Goal: Information Seeking & Learning: Learn about a topic

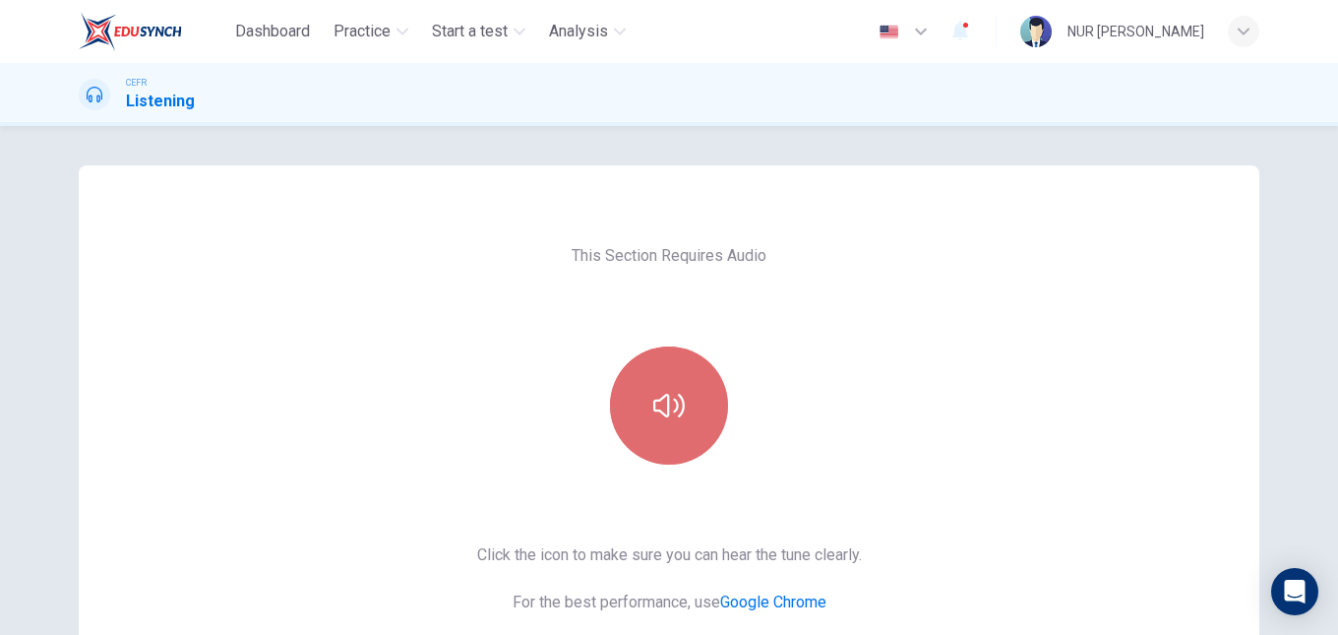
click at [662, 387] on button "button" at bounding box center [669, 405] width 118 height 118
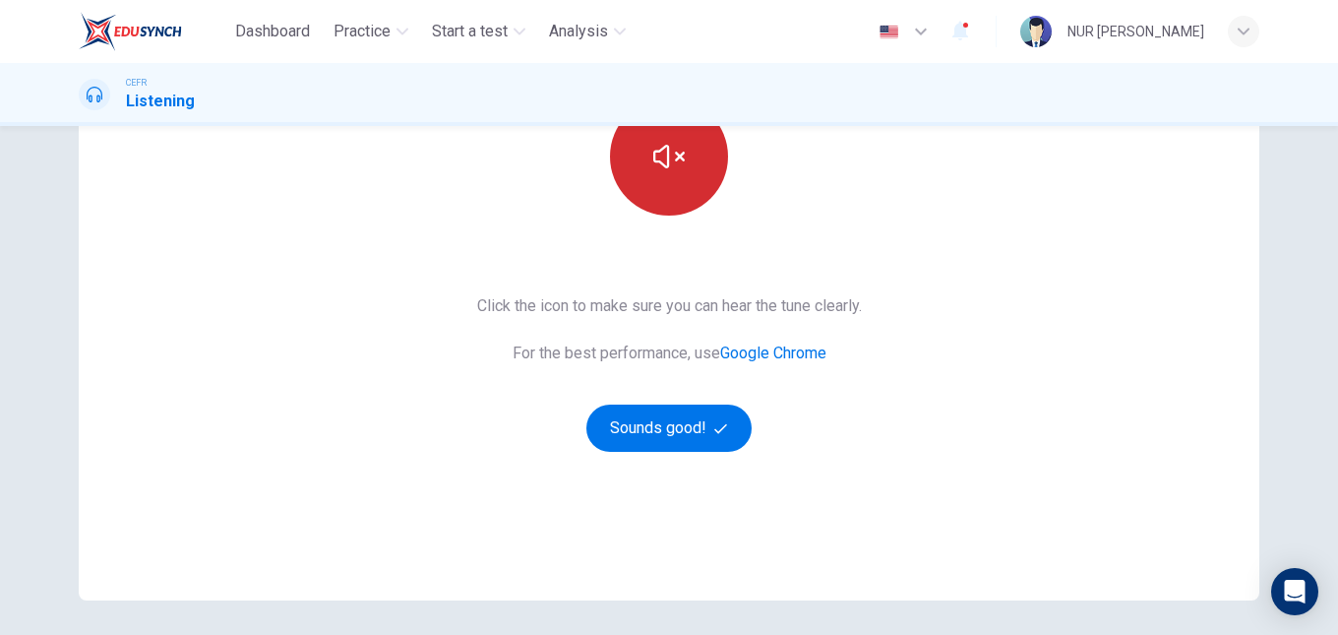
scroll to position [250, 0]
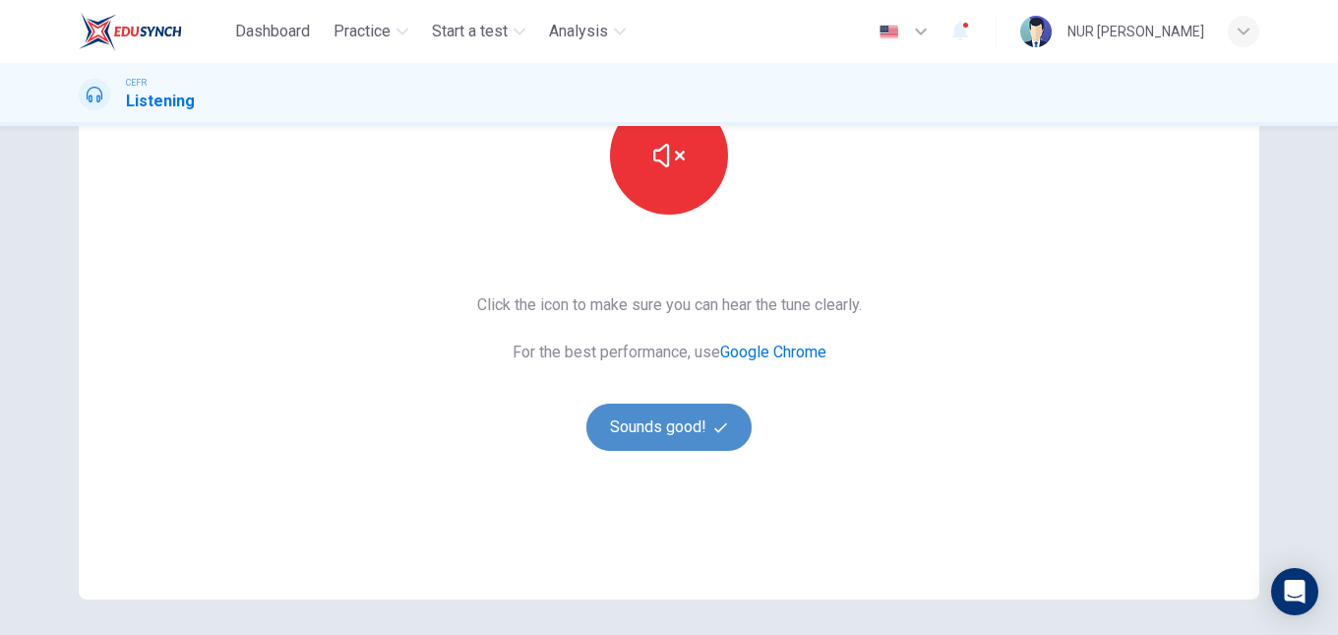
click at [678, 414] on button "Sounds good!" at bounding box center [669, 426] width 165 height 47
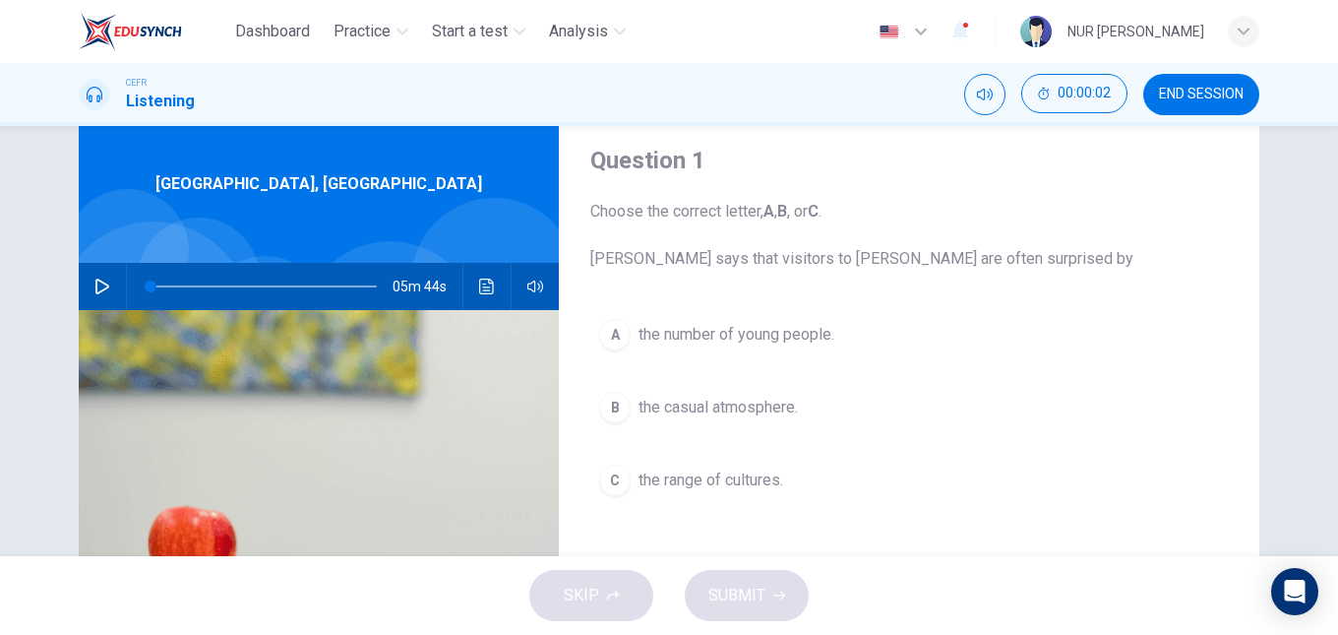
scroll to position [0, 0]
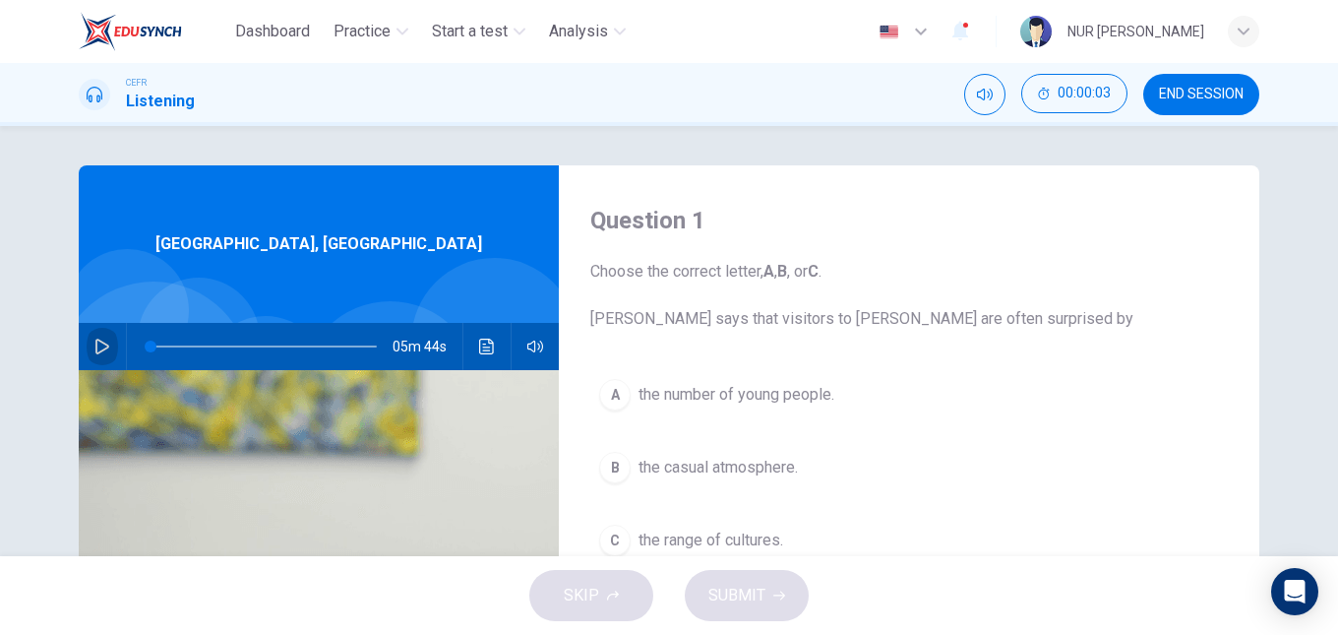
click at [99, 349] on icon "button" at bounding box center [102, 347] width 14 height 16
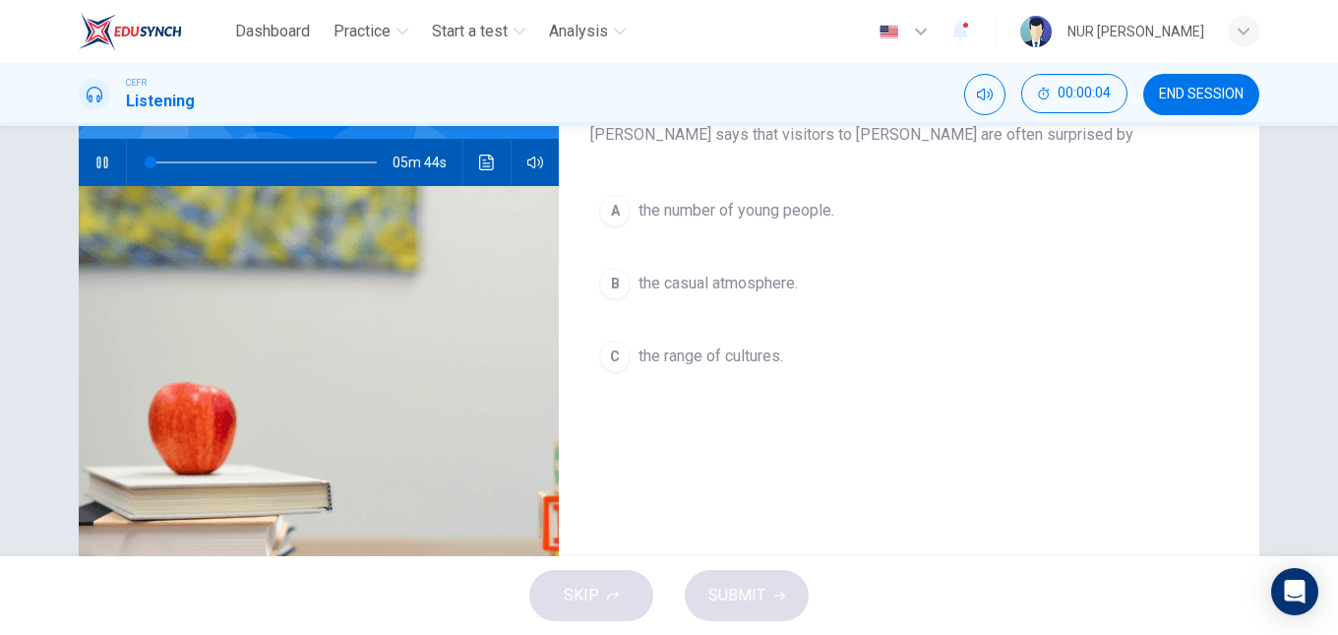
scroll to position [187, 0]
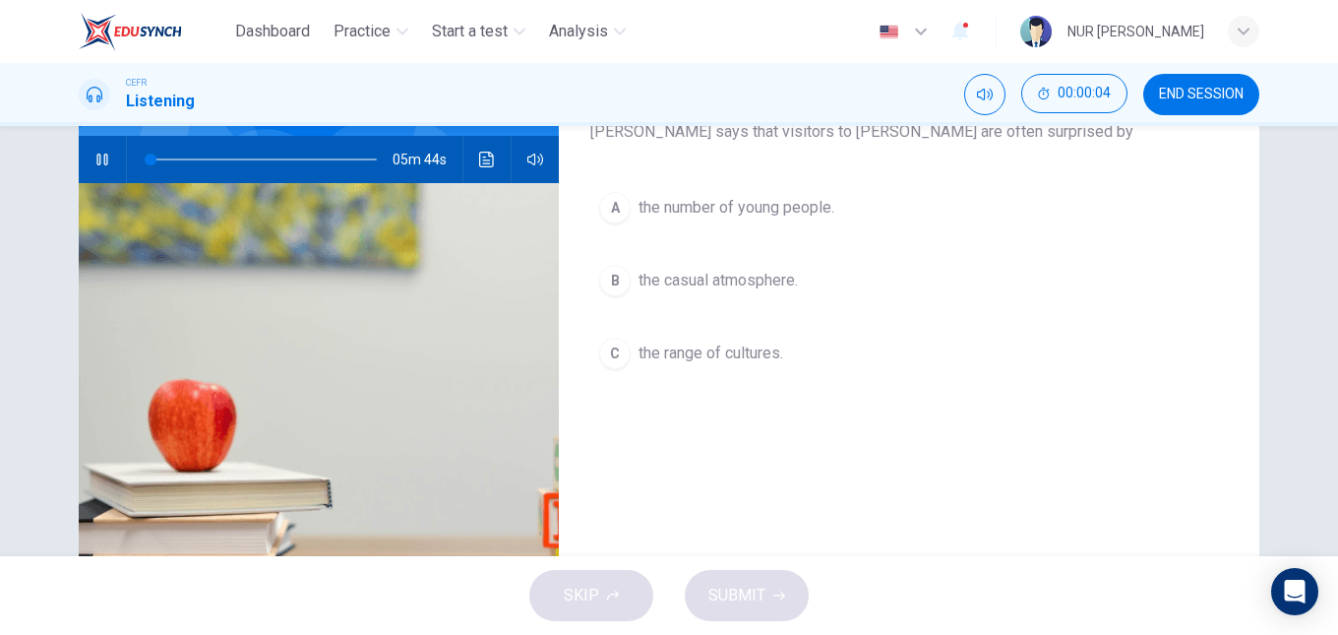
type input "0"
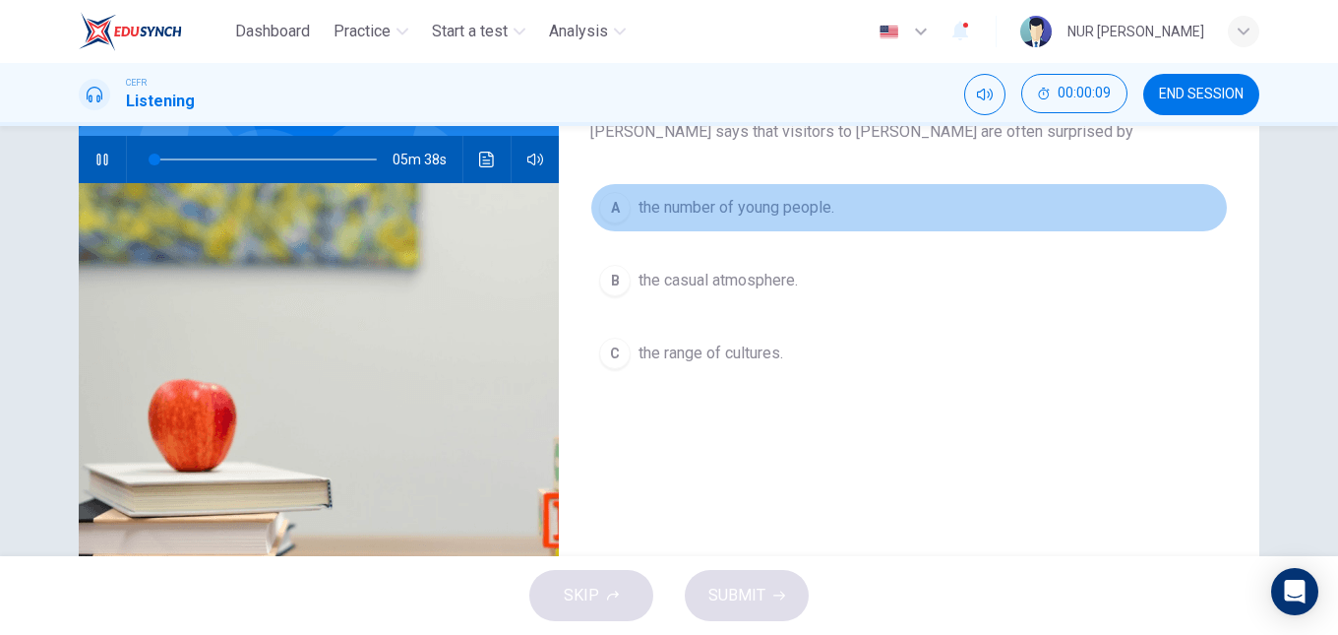
click at [719, 208] on span "the number of young people." at bounding box center [737, 208] width 196 height 24
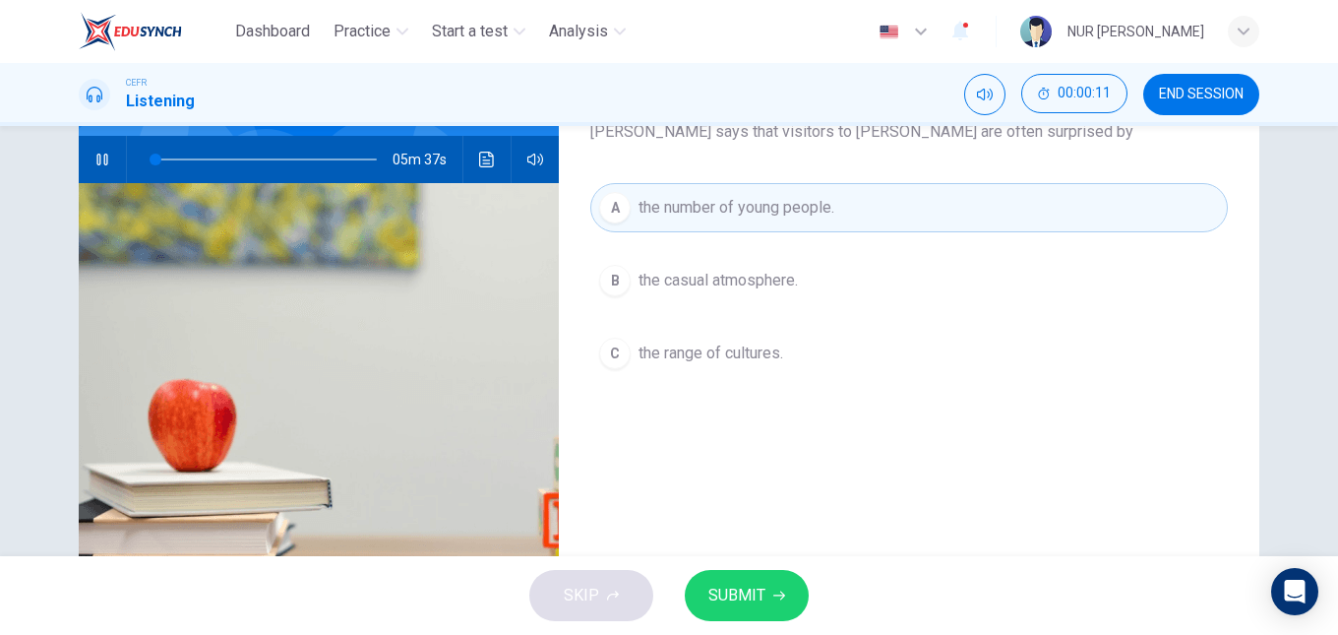
click at [783, 567] on div "SKIP SUBMIT" at bounding box center [669, 595] width 1338 height 79
click at [783, 575] on button "SUBMIT" at bounding box center [747, 595] width 124 height 51
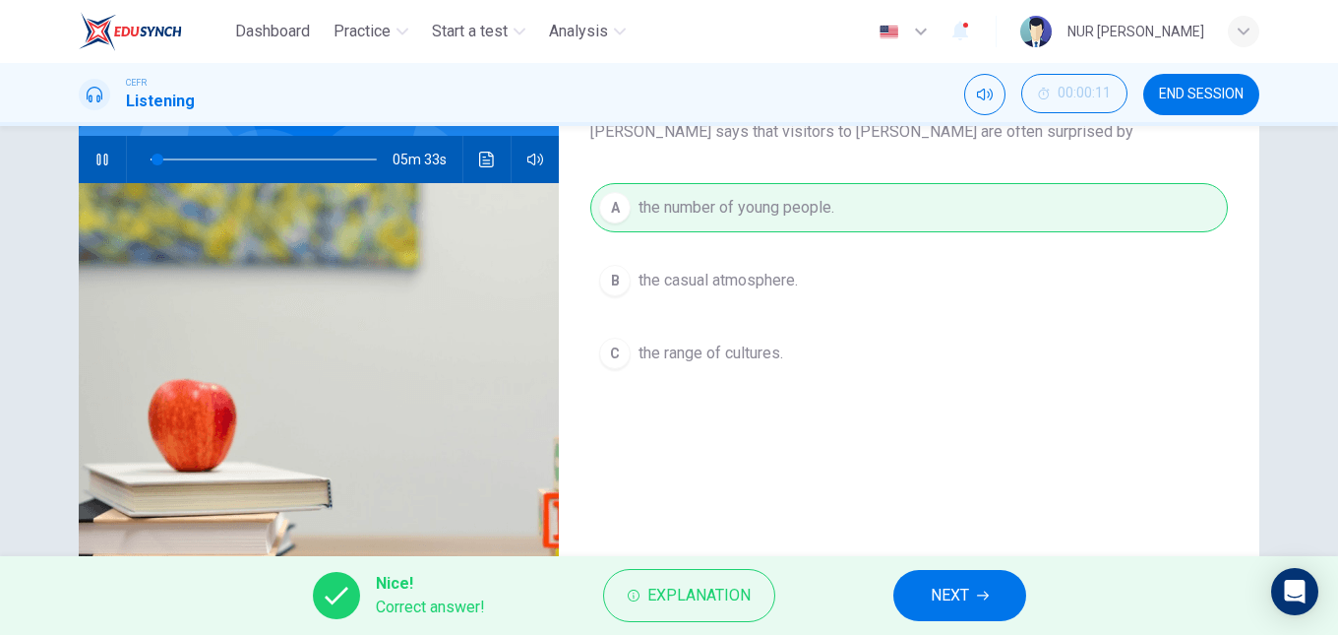
click at [100, 159] on icon "button" at bounding box center [102, 160] width 16 height 16
click at [947, 604] on span "NEXT" at bounding box center [950, 596] width 38 height 28
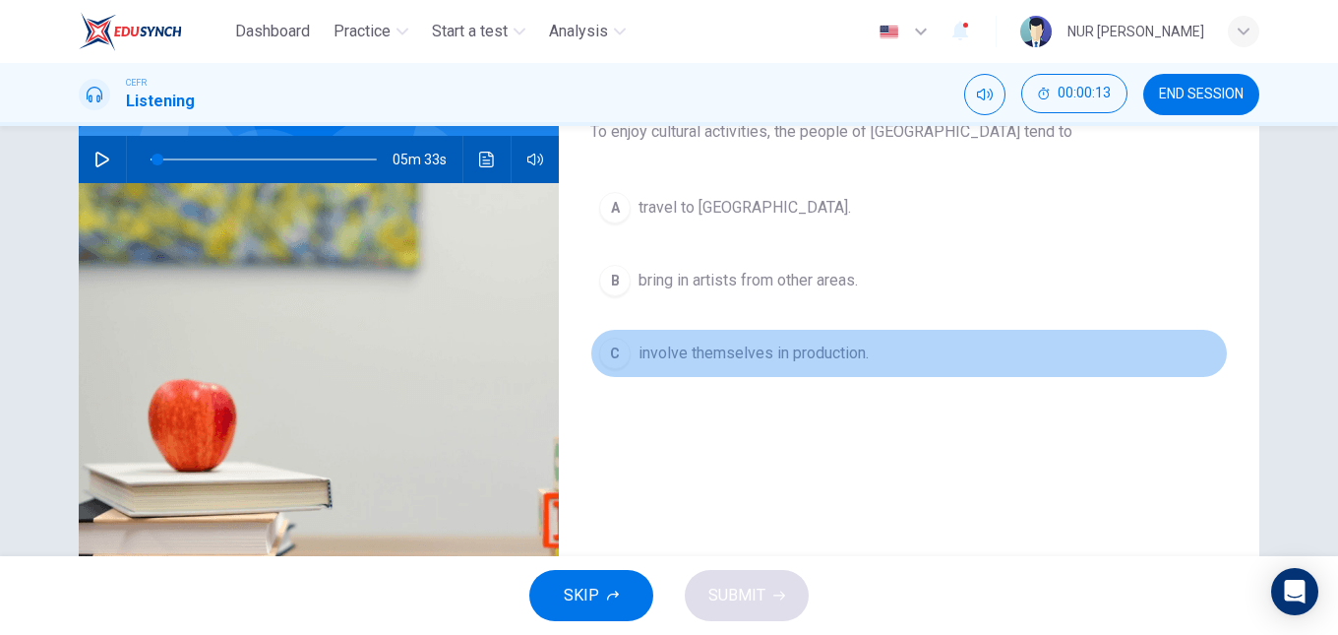
click at [731, 368] on button "C involve themselves in production." at bounding box center [909, 353] width 638 height 49
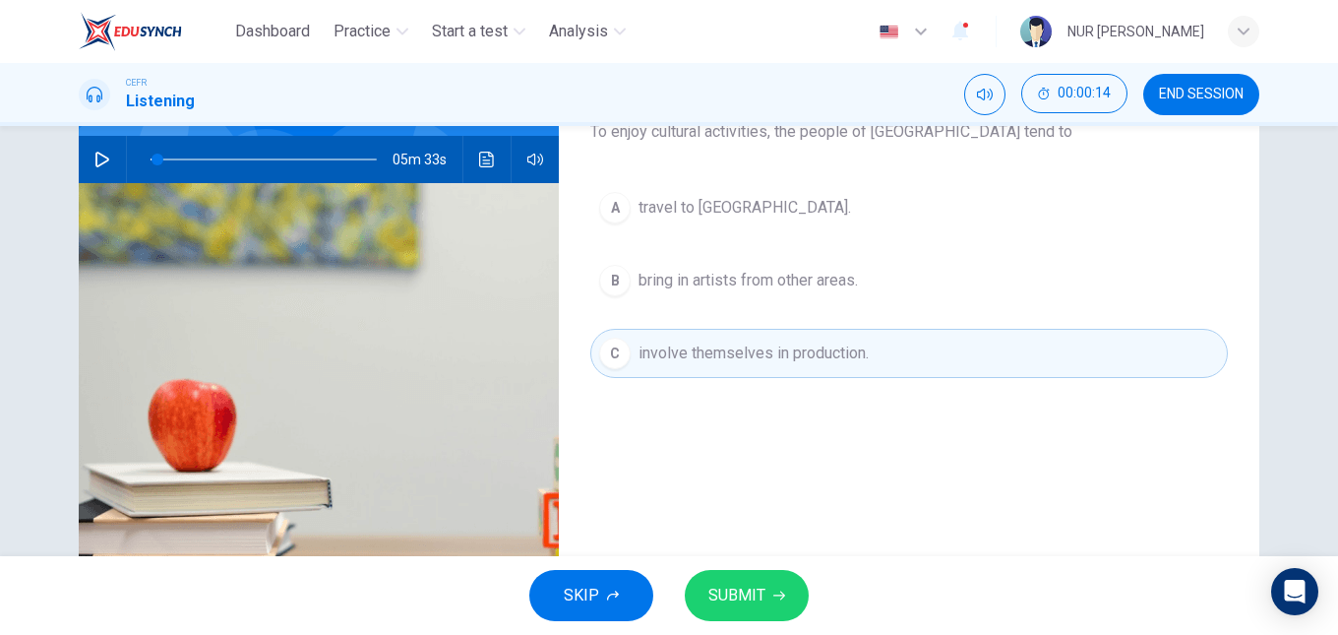
click at [781, 558] on div "SKIP SUBMIT" at bounding box center [669, 595] width 1338 height 79
click at [781, 565] on div "SKIP SUBMIT" at bounding box center [669, 595] width 1338 height 79
click at [786, 589] on button "SUBMIT" at bounding box center [747, 595] width 124 height 51
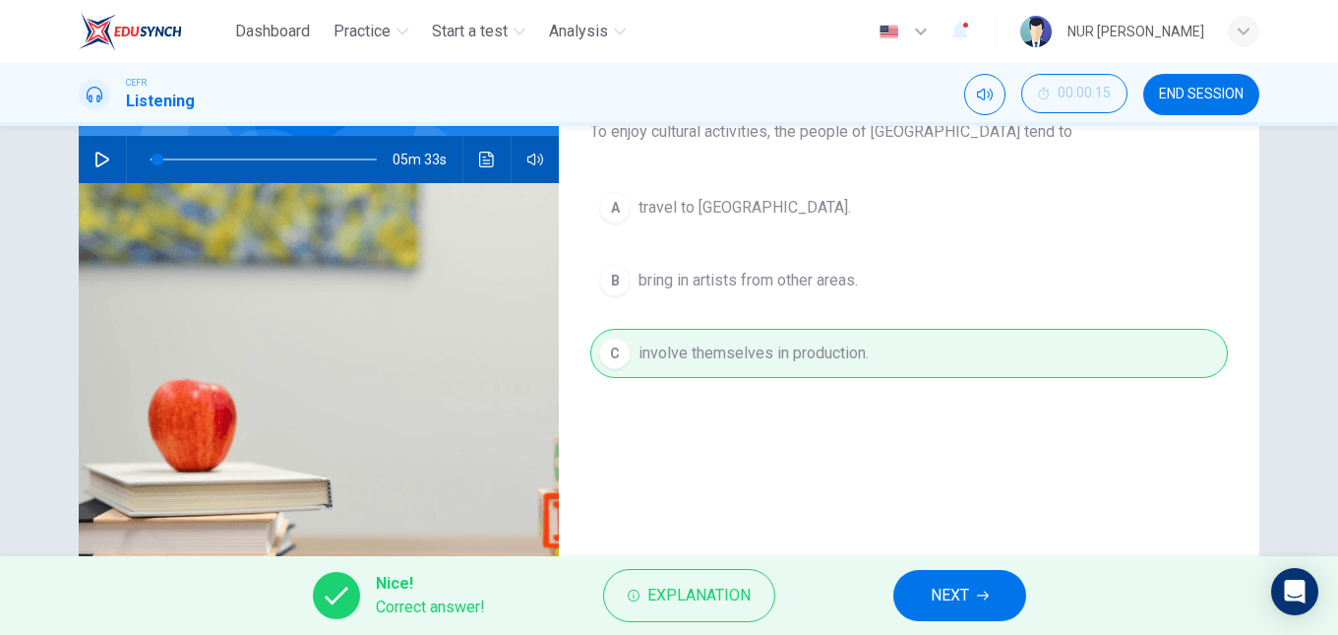
click at [925, 569] on div "Nice! Correct answer! Explanation NEXT" at bounding box center [669, 595] width 1338 height 79
click at [949, 589] on span "NEXT" at bounding box center [950, 596] width 38 height 28
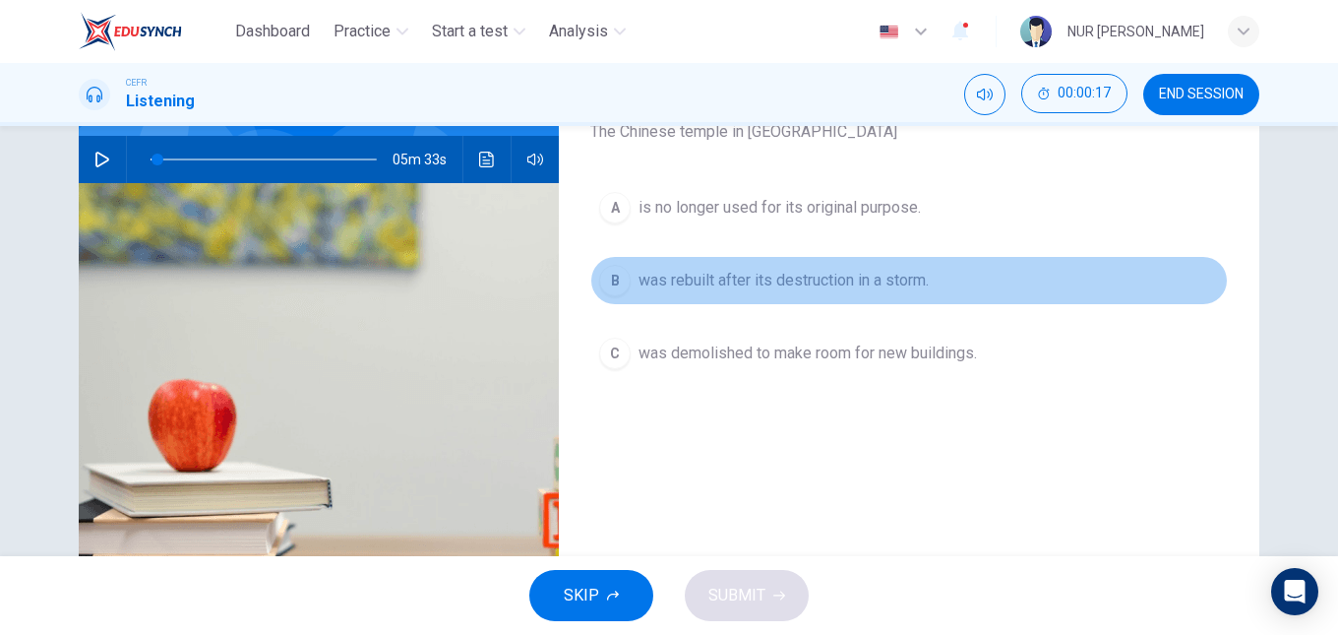
click at [737, 295] on button "B was rebuilt after its destruction in a storm." at bounding box center [909, 280] width 638 height 49
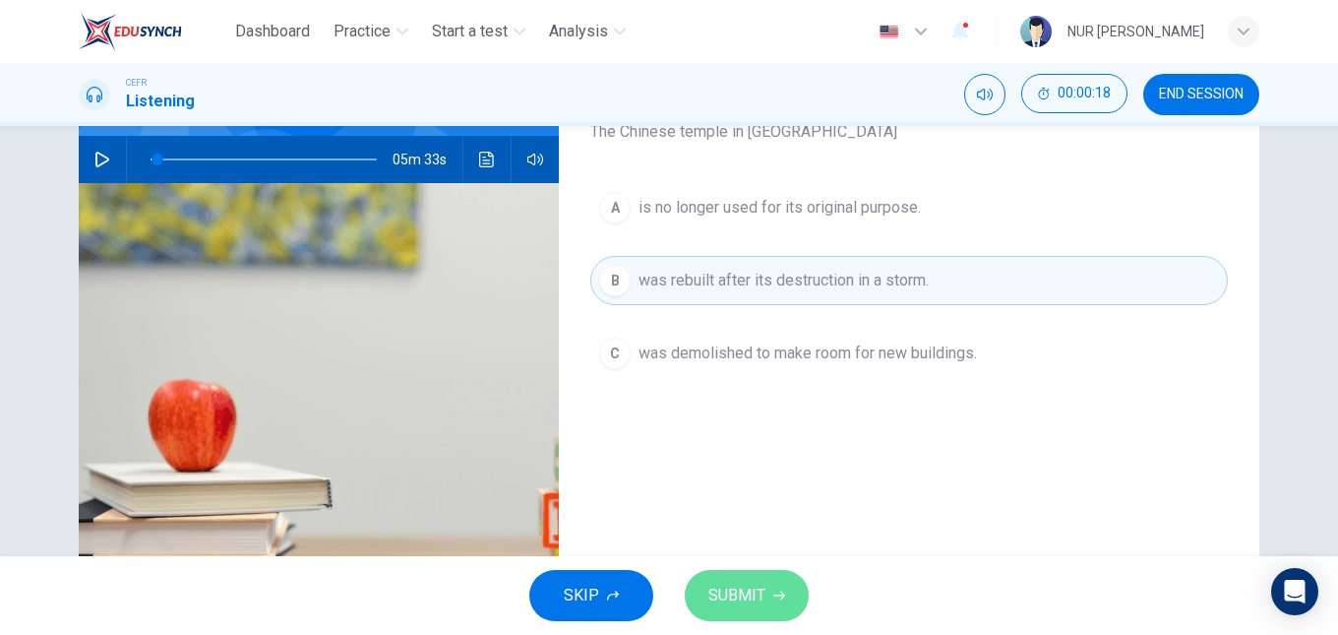
click at [760, 570] on button "SUBMIT" at bounding box center [747, 595] width 124 height 51
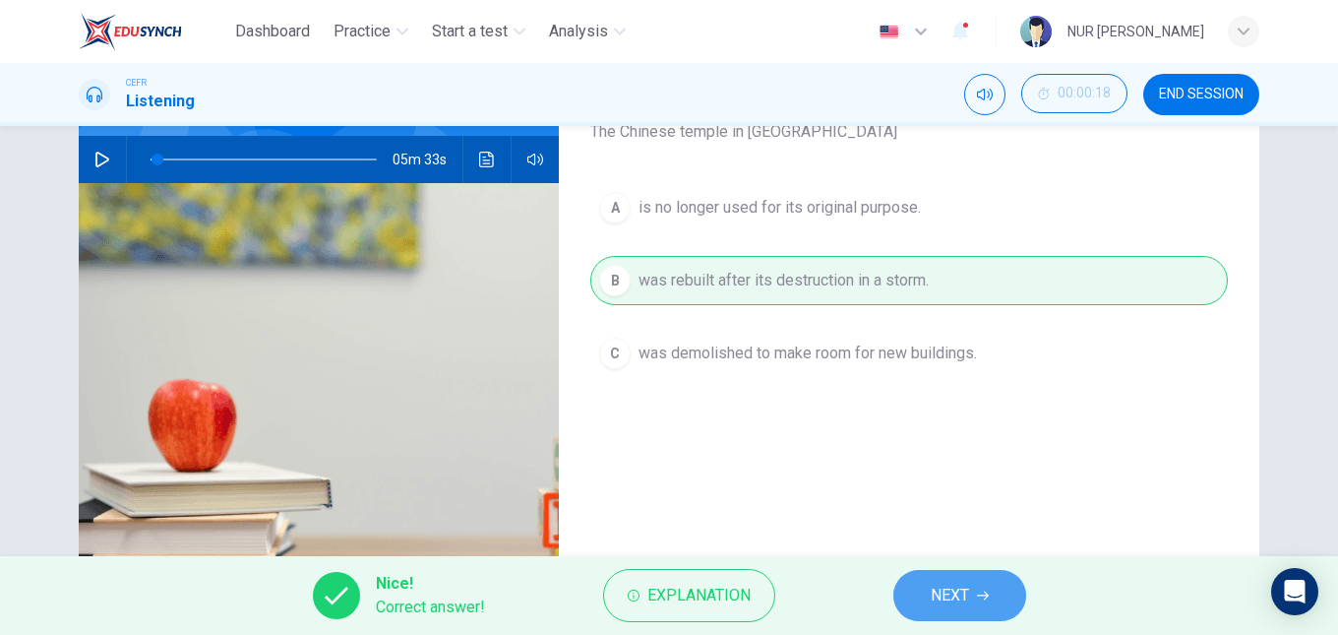
click at [958, 589] on span "NEXT" at bounding box center [950, 596] width 38 height 28
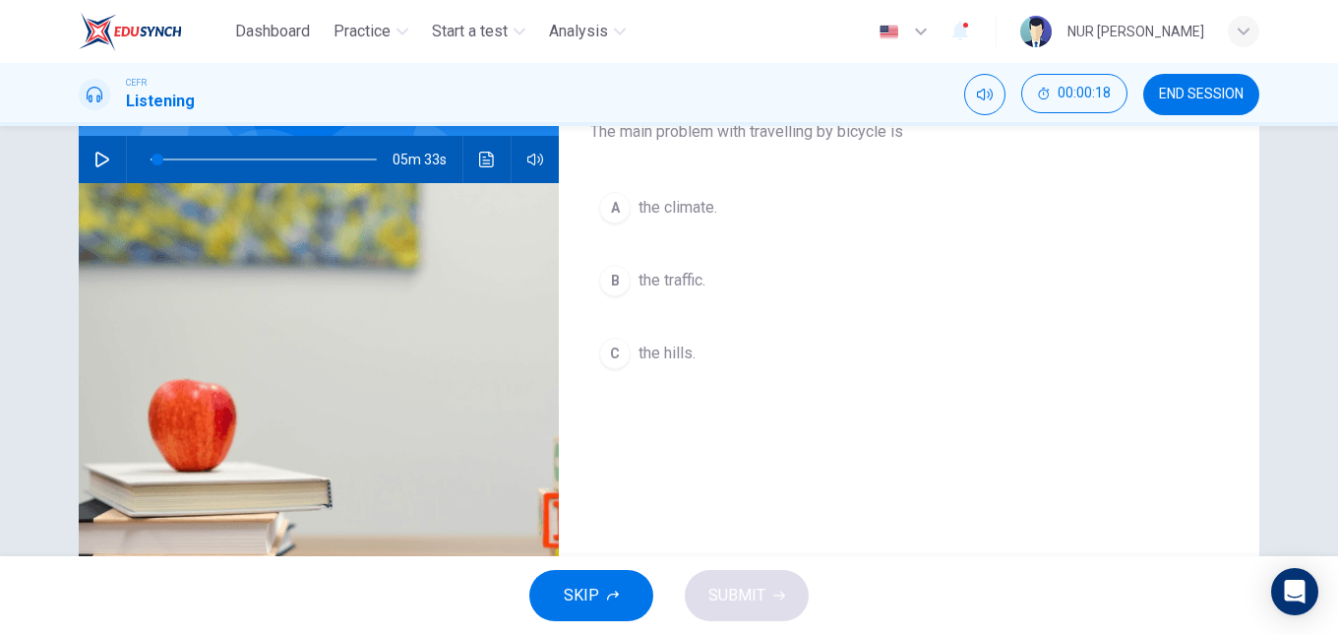
scroll to position [131, 0]
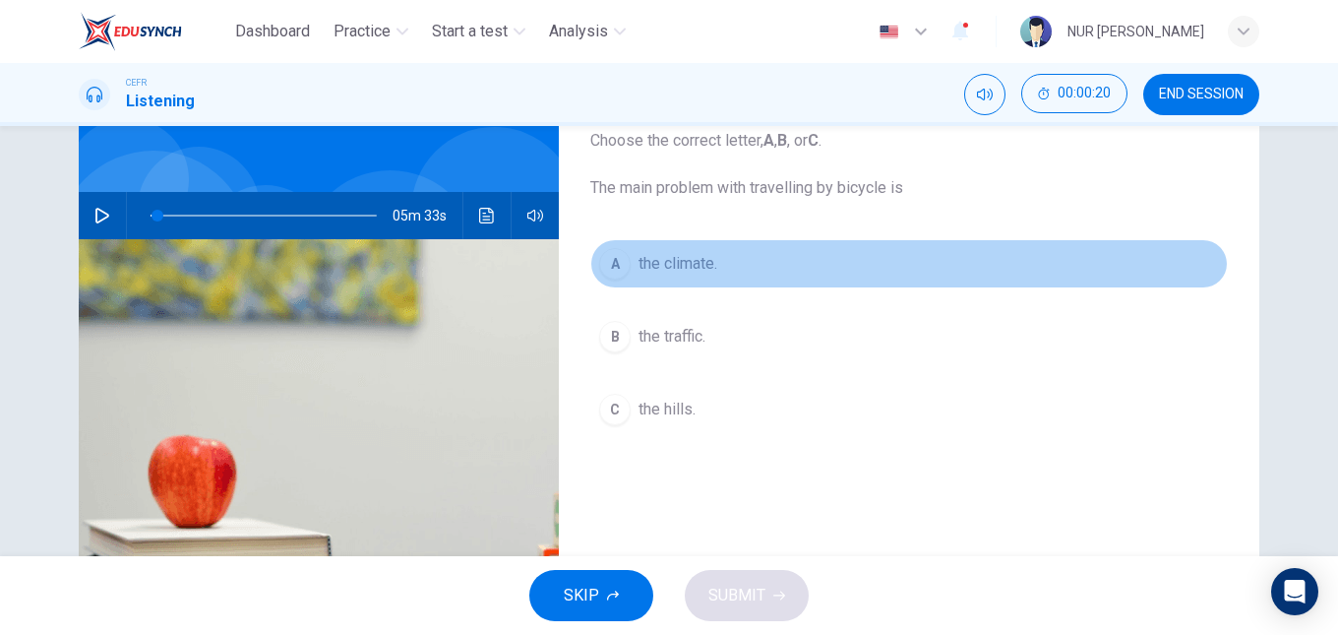
click at [693, 264] on span "the climate." at bounding box center [678, 264] width 79 height 24
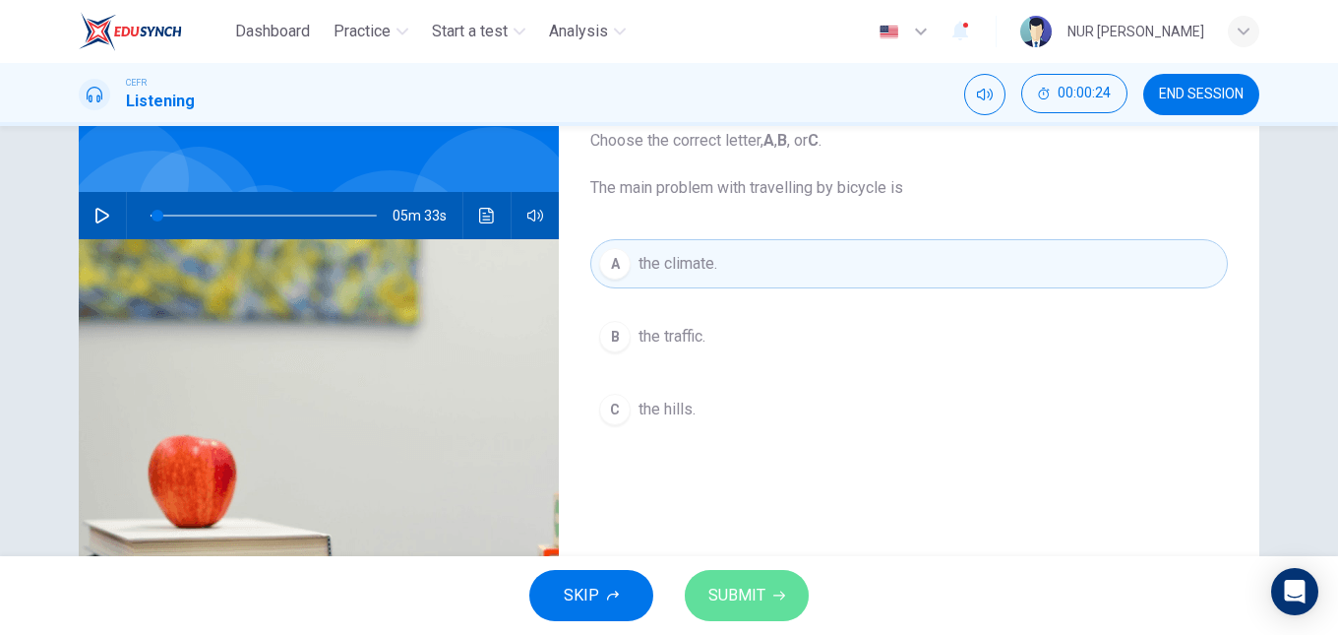
click at [753, 580] on button "SUBMIT" at bounding box center [747, 595] width 124 height 51
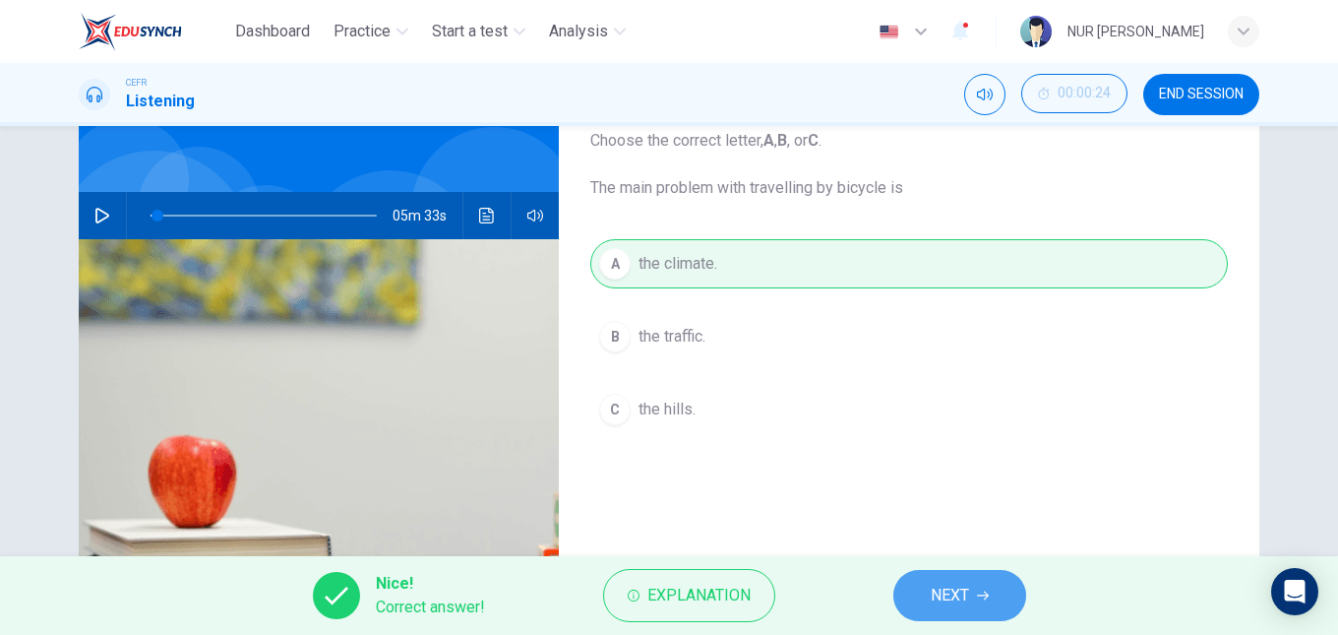
click at [913, 596] on button "NEXT" at bounding box center [960, 595] width 133 height 51
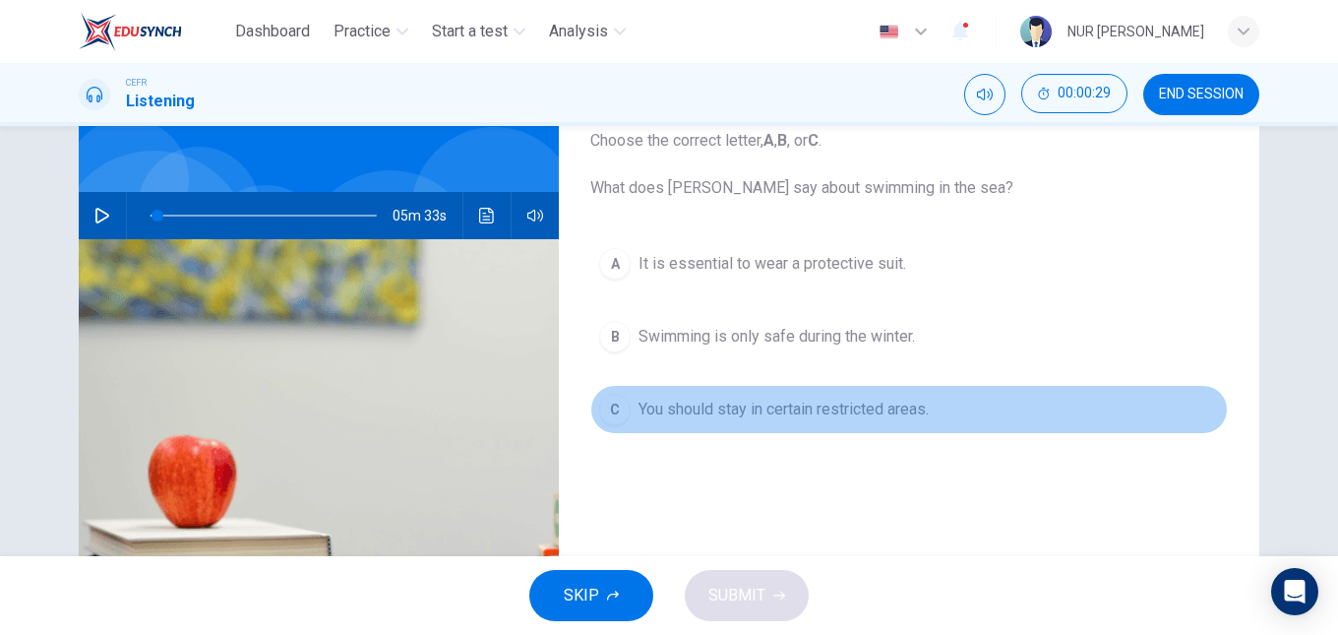
click at [824, 416] on span "You should stay in certain restricted areas." at bounding box center [784, 410] width 290 height 24
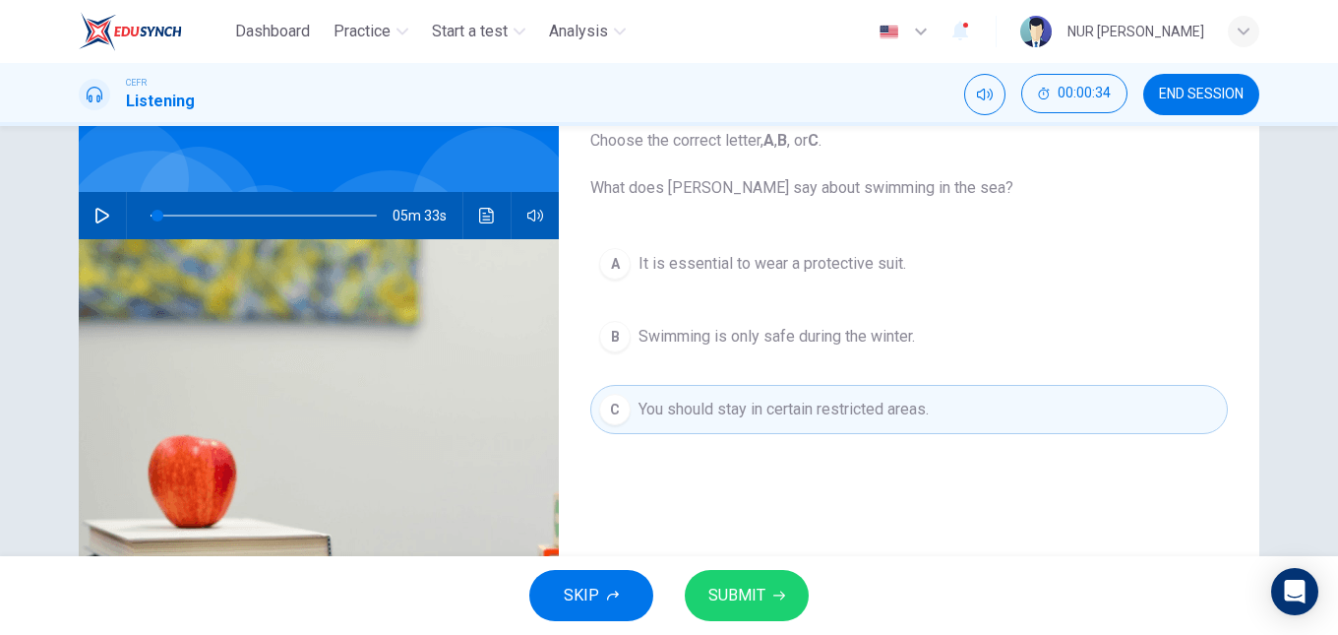
click at [766, 581] on button "SUBMIT" at bounding box center [747, 595] width 124 height 51
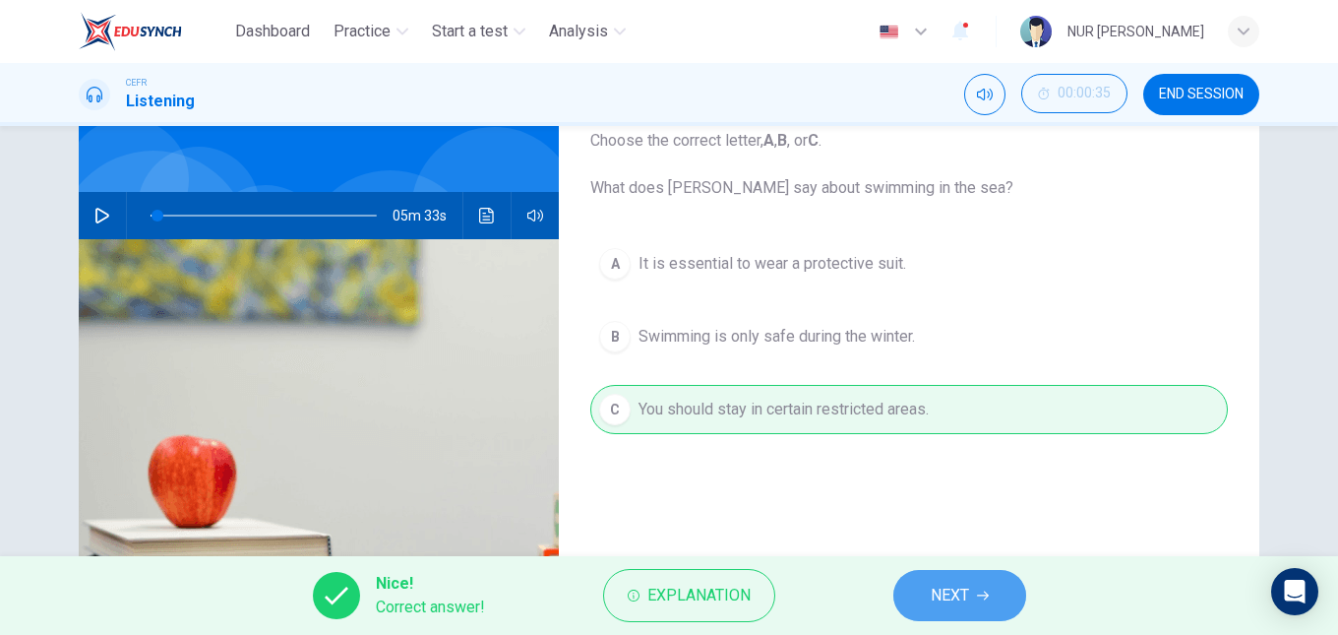
click at [915, 599] on button "NEXT" at bounding box center [960, 595] width 133 height 51
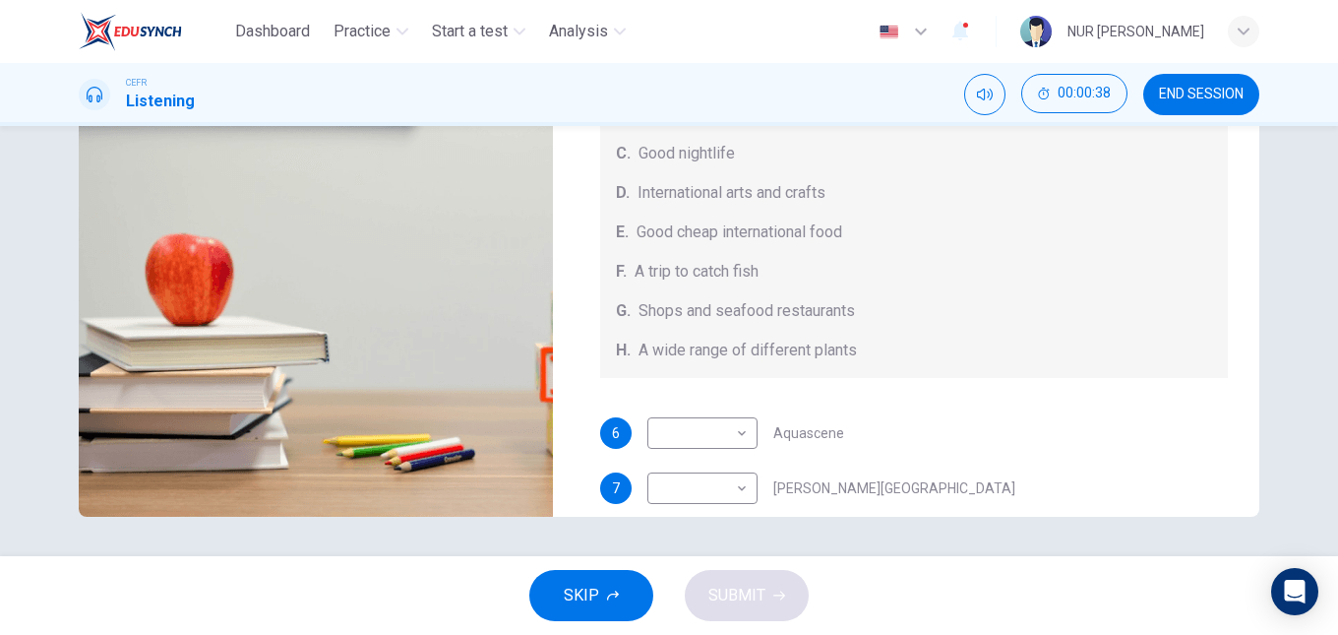
scroll to position [29, 0]
click at [713, 442] on body "Dashboard Practice Start a test Analysis English en ​ NUR AISYAH AMEERAH BINTI …" at bounding box center [669, 317] width 1338 height 635
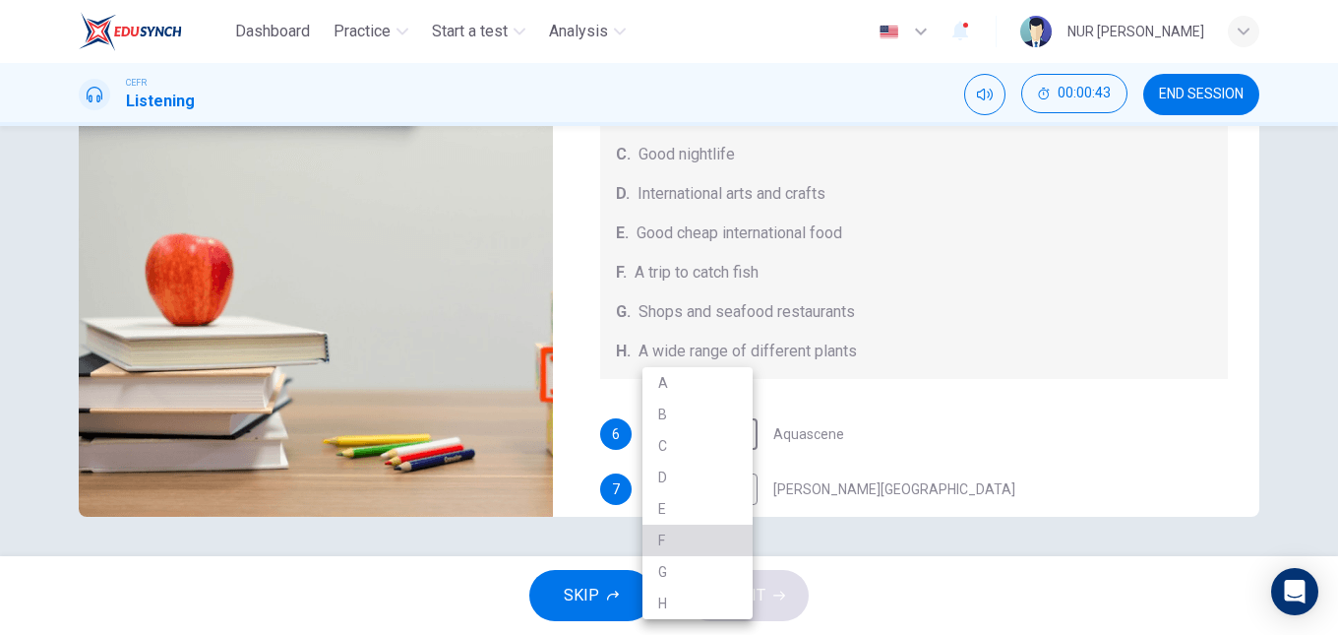
click at [682, 544] on li "F" at bounding box center [698, 540] width 110 height 31
type input "3"
type input "F"
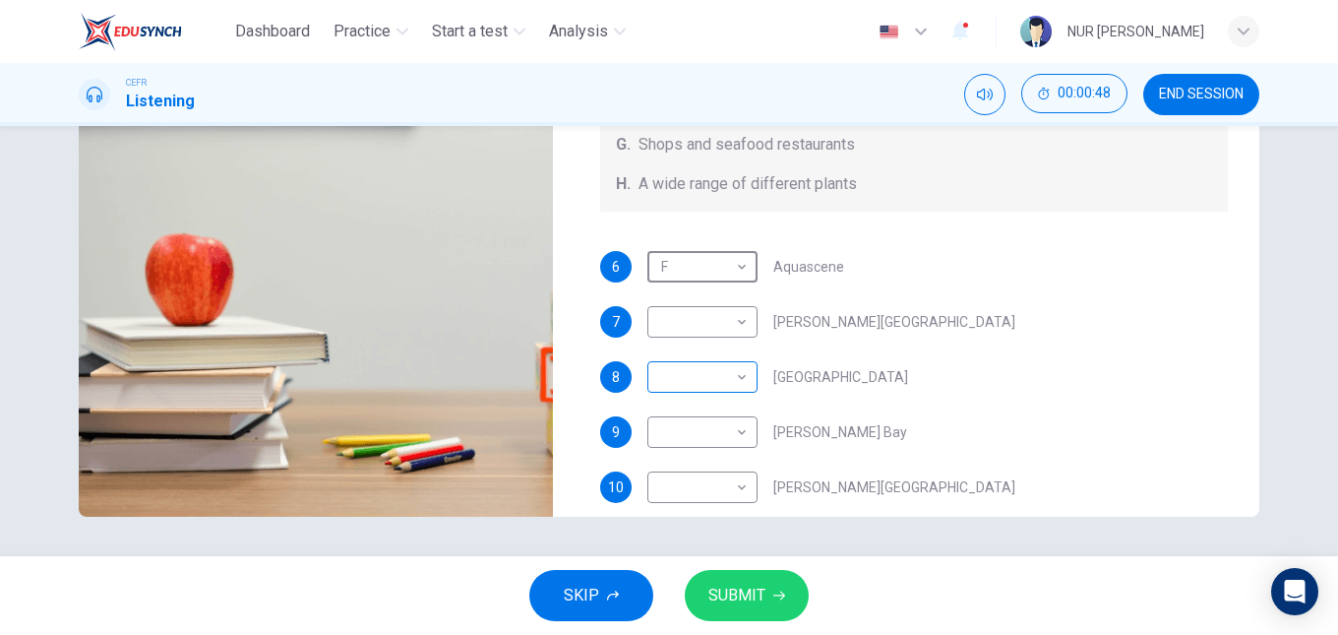
scroll to position [194, 0]
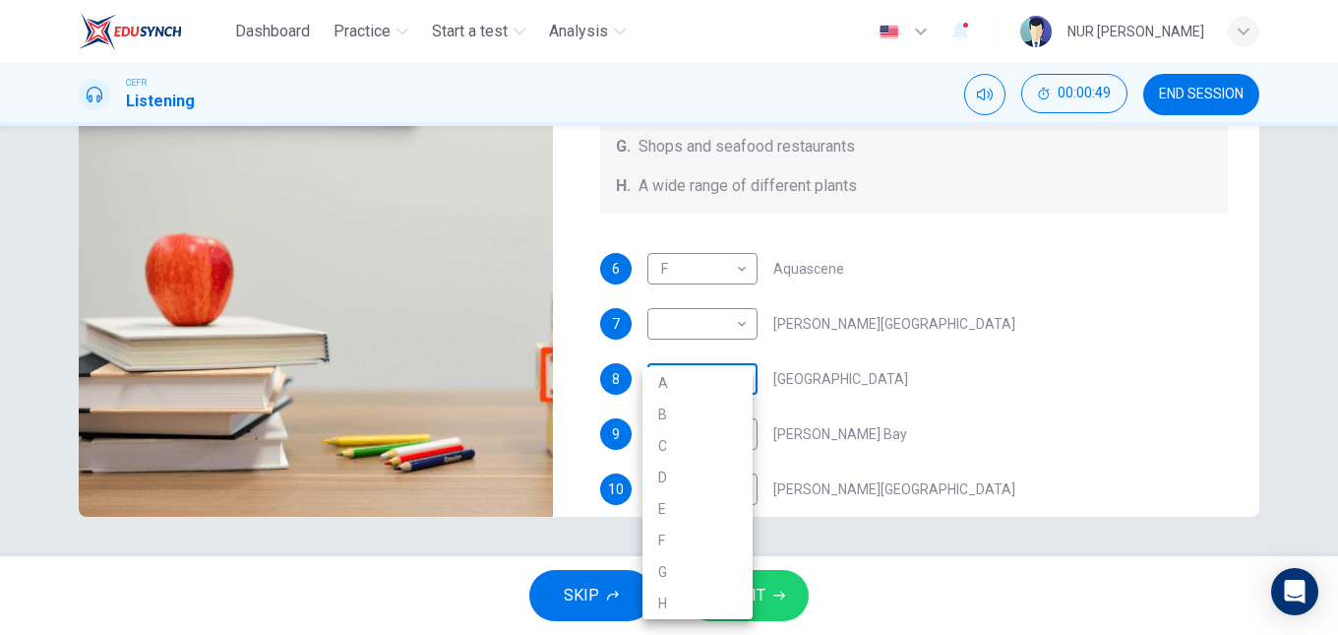
click at [738, 369] on body "Dashboard Practice Start a test Analysis English en ​ NUR AISYAH AMEERAH BINTI …" at bounding box center [669, 317] width 1338 height 635
click at [694, 562] on li "G" at bounding box center [698, 571] width 110 height 31
type input "3"
type input "G"
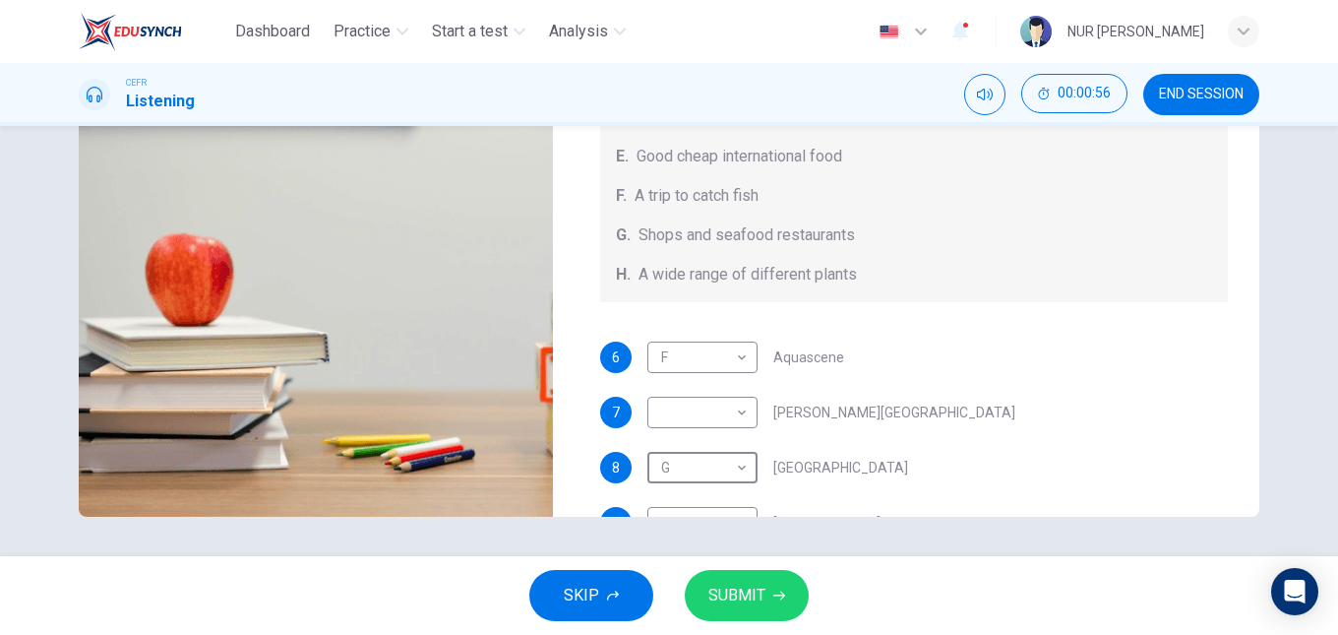
scroll to position [106, 0]
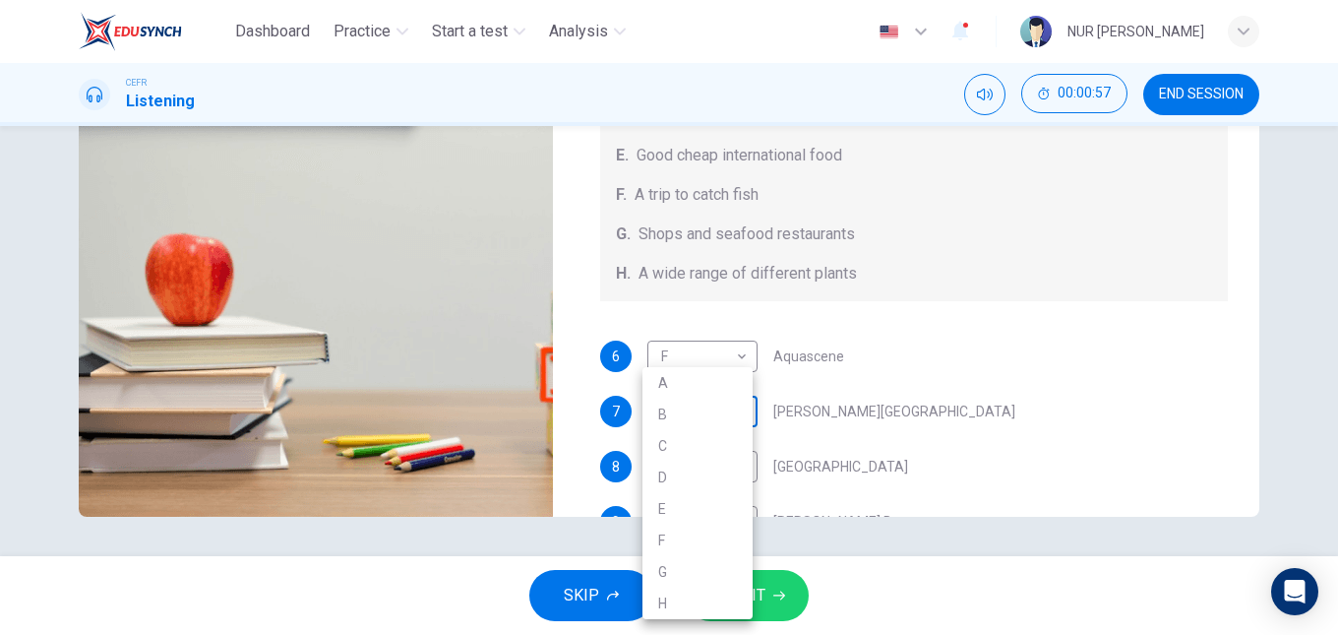
click at [734, 407] on body "Dashboard Practice Start a test Analysis English en ​ NUR AISYAH AMEERAH BINTI …" at bounding box center [669, 317] width 1338 height 635
click at [685, 481] on li "D" at bounding box center [698, 477] width 110 height 31
type input "3"
type input "D"
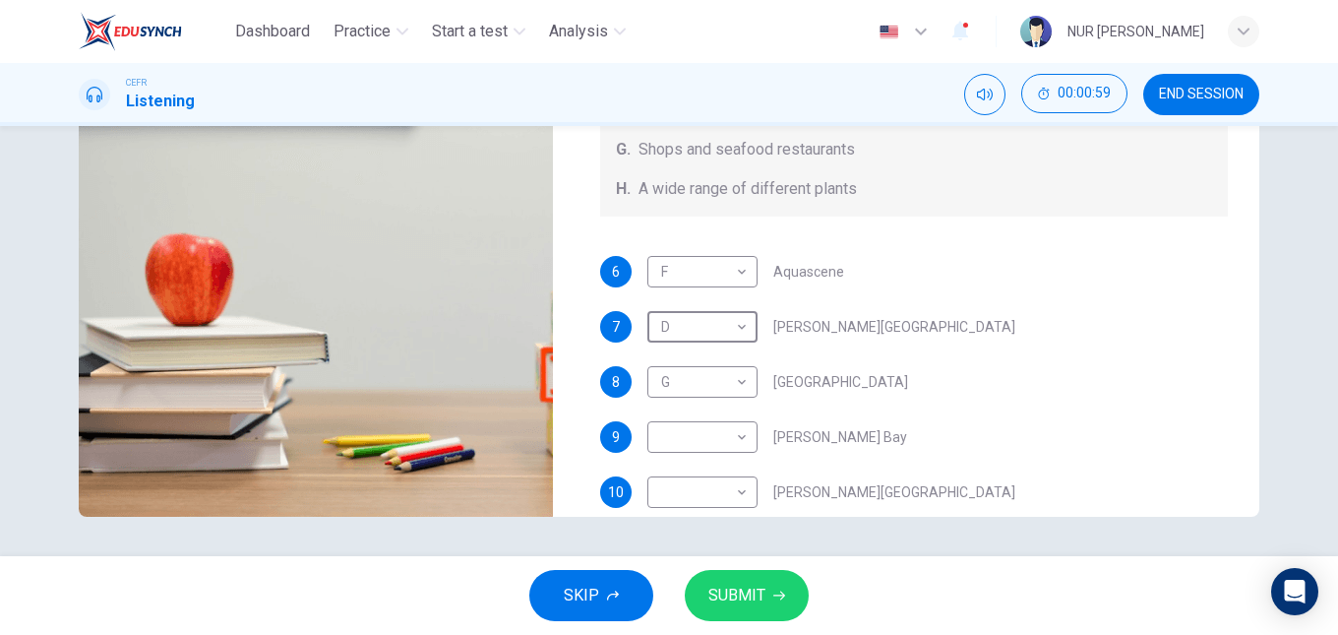
scroll to position [221, 0]
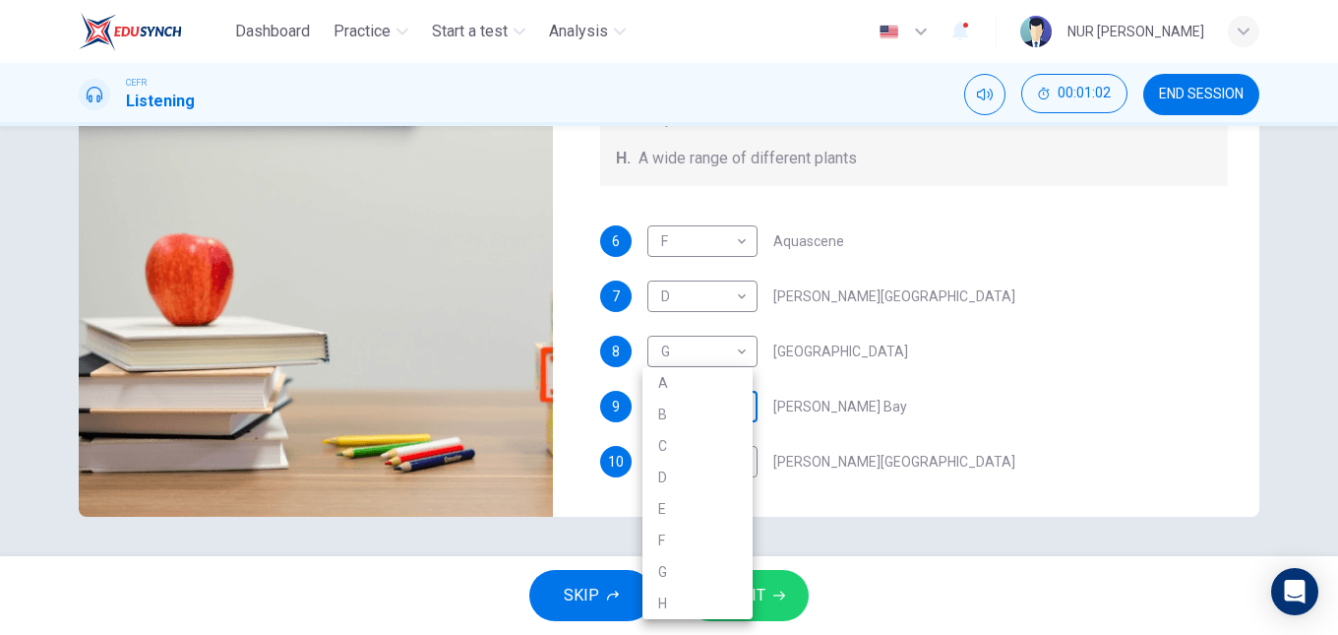
click at [744, 404] on body "Dashboard Practice Start a test Analysis English en ​ NUR AISYAH AMEERAH BINTI …" at bounding box center [669, 317] width 1338 height 635
click at [669, 603] on li "H" at bounding box center [698, 603] width 110 height 31
type input "3"
type input "H"
click at [693, 458] on body "Dashboard Practice Start a test Analysis English en ​ NUR AISYAH AMEERAH BINTI …" at bounding box center [669, 317] width 1338 height 635
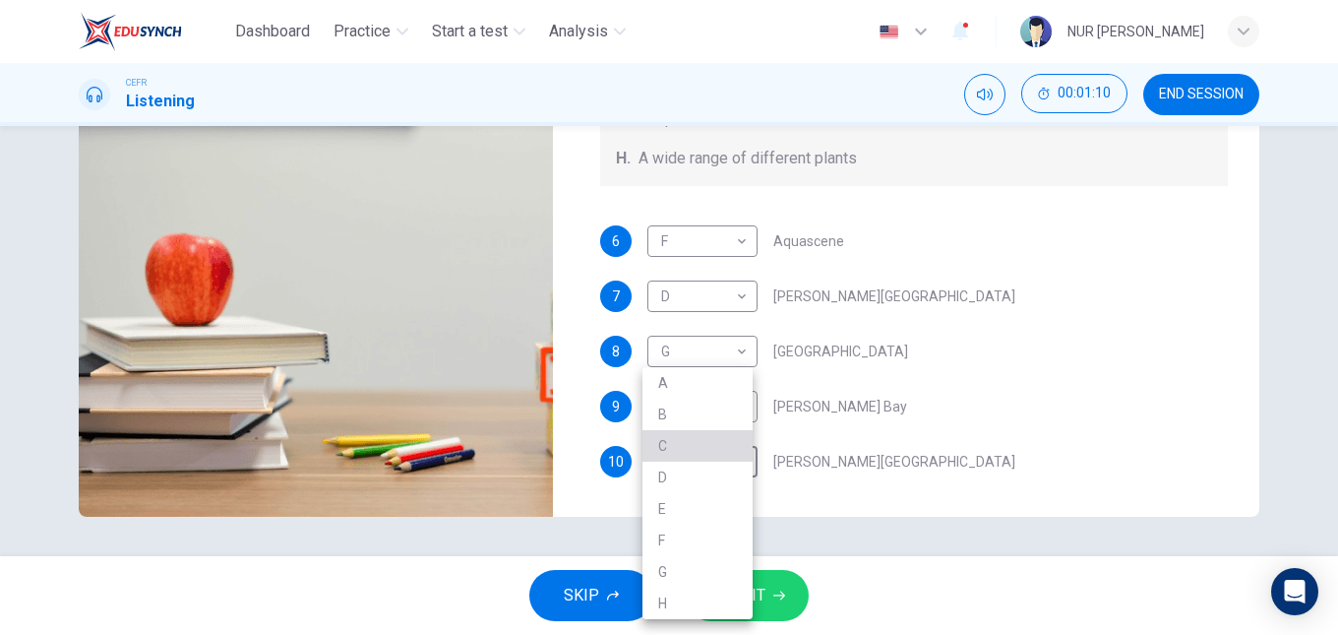
click at [691, 452] on li "C" at bounding box center [698, 445] width 110 height 31
type input "3"
type input "C"
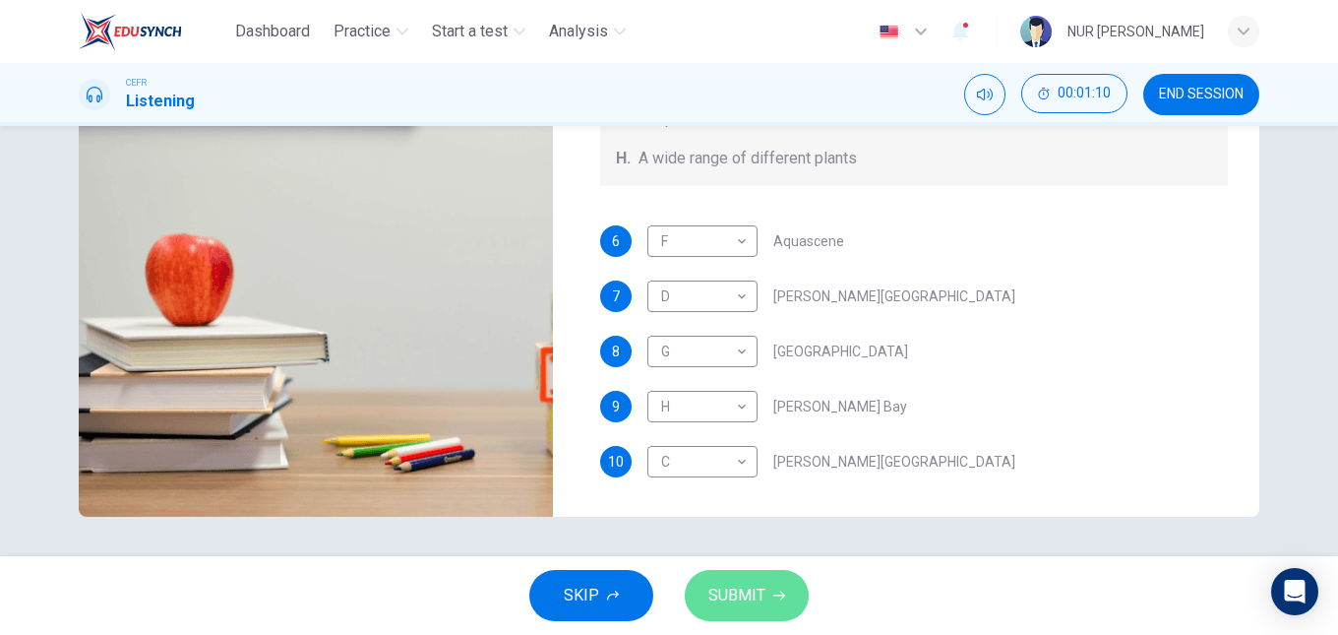
click at [736, 602] on span "SUBMIT" at bounding box center [737, 596] width 57 height 28
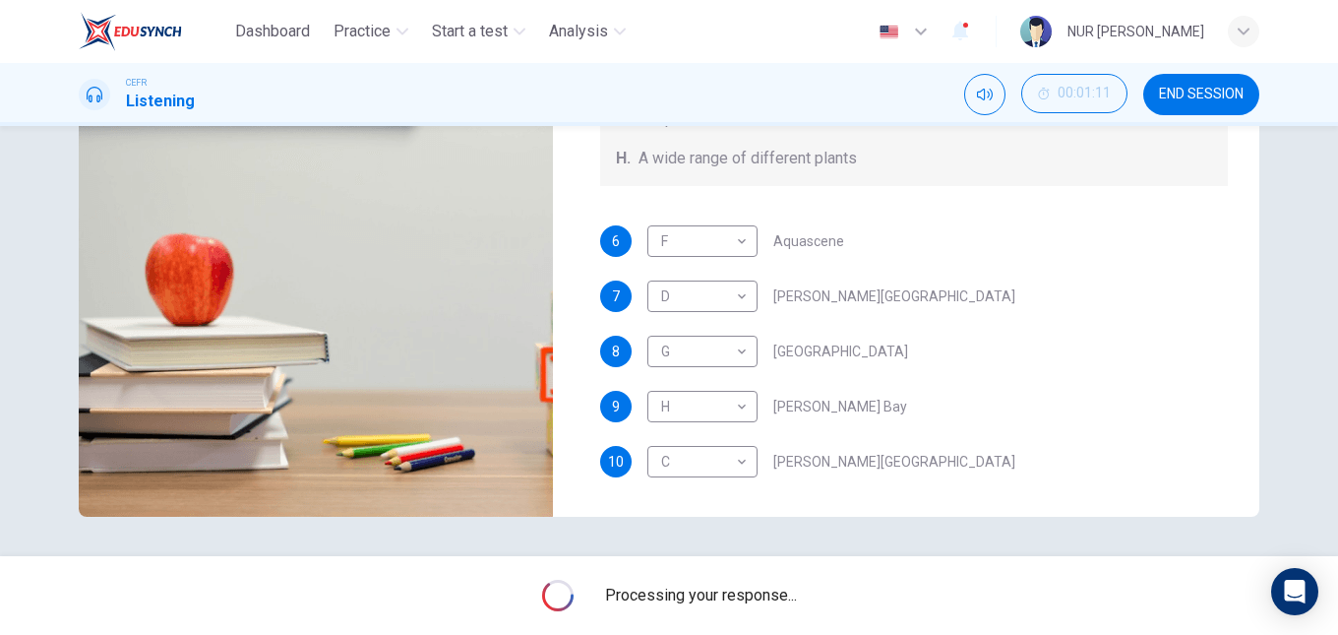
type input "3"
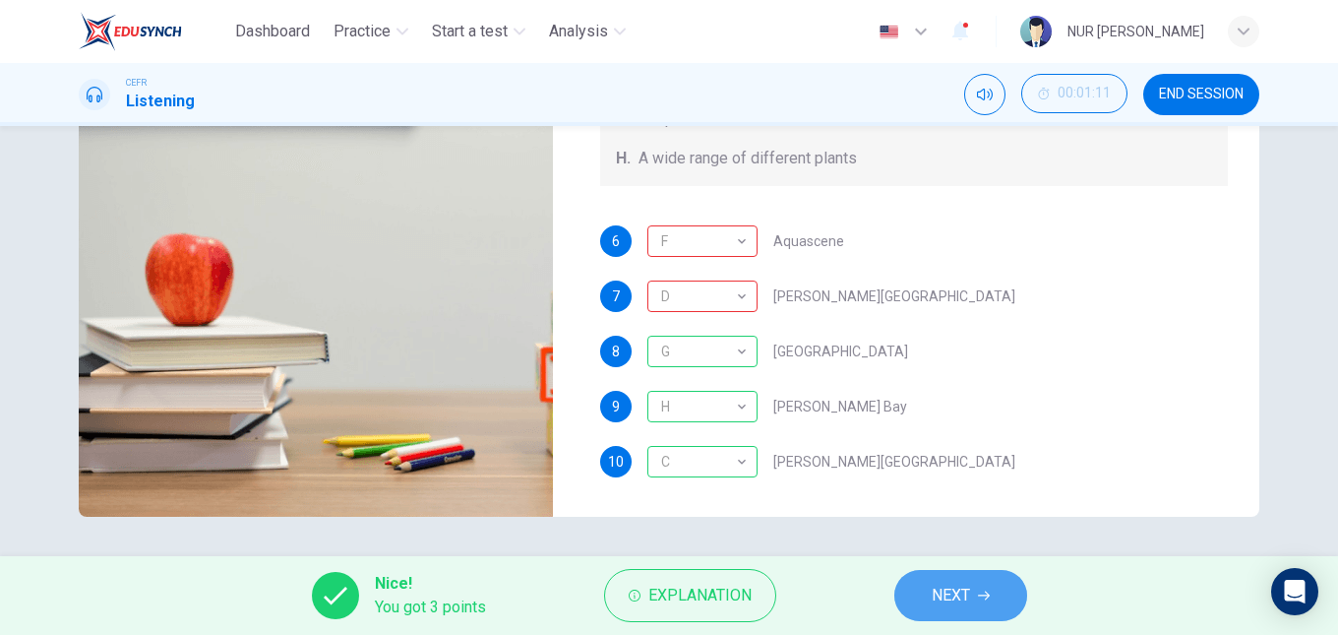
click at [916, 587] on button "NEXT" at bounding box center [961, 595] width 133 height 51
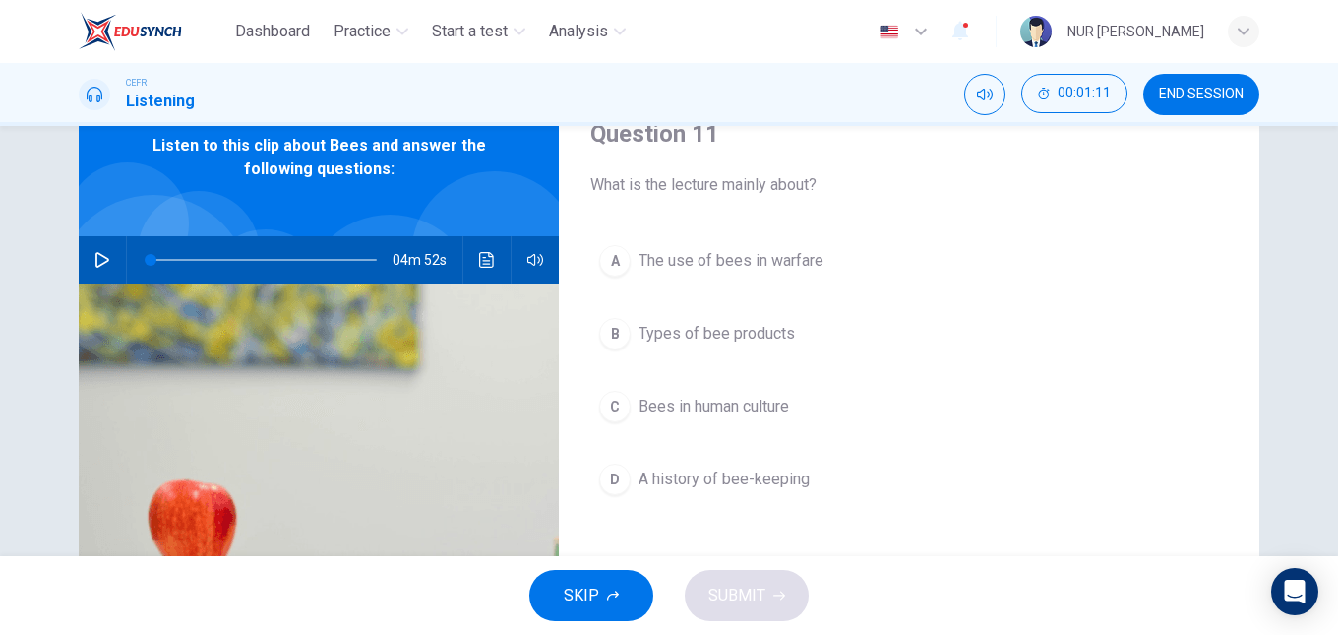
scroll to position [89, 0]
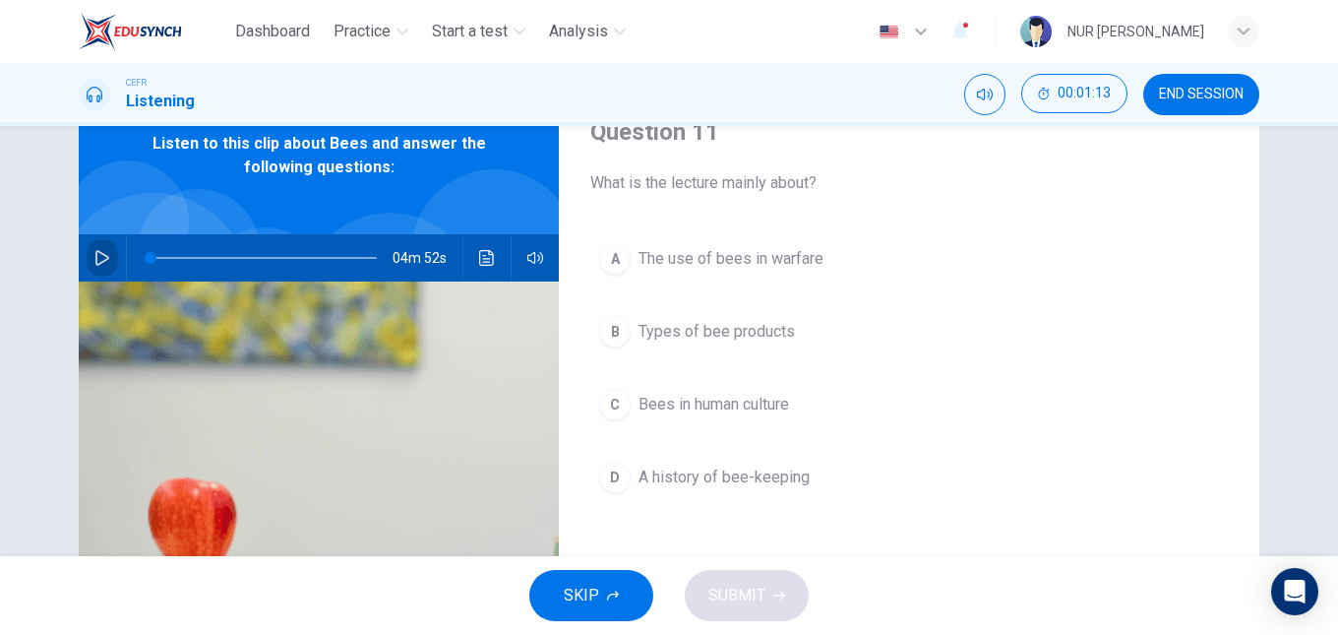
click at [100, 254] on icon "button" at bounding box center [102, 258] width 16 height 16
type input "1"
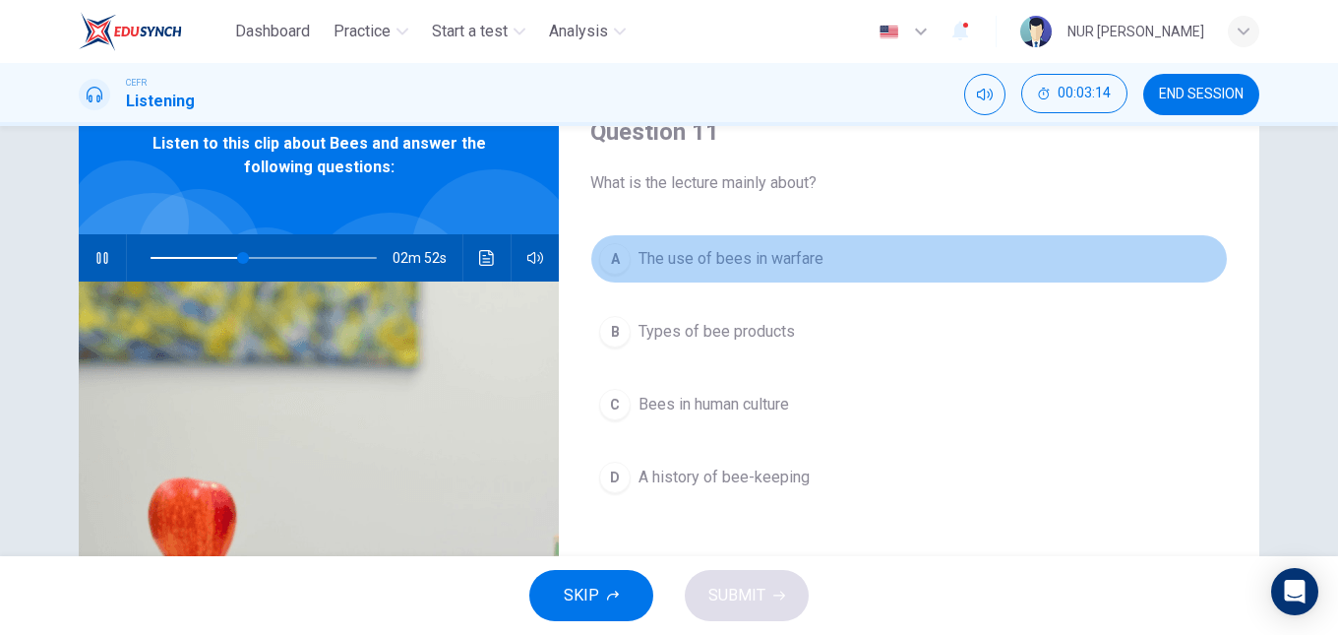
click at [662, 257] on span "The use of bees in warfare" at bounding box center [731, 259] width 185 height 24
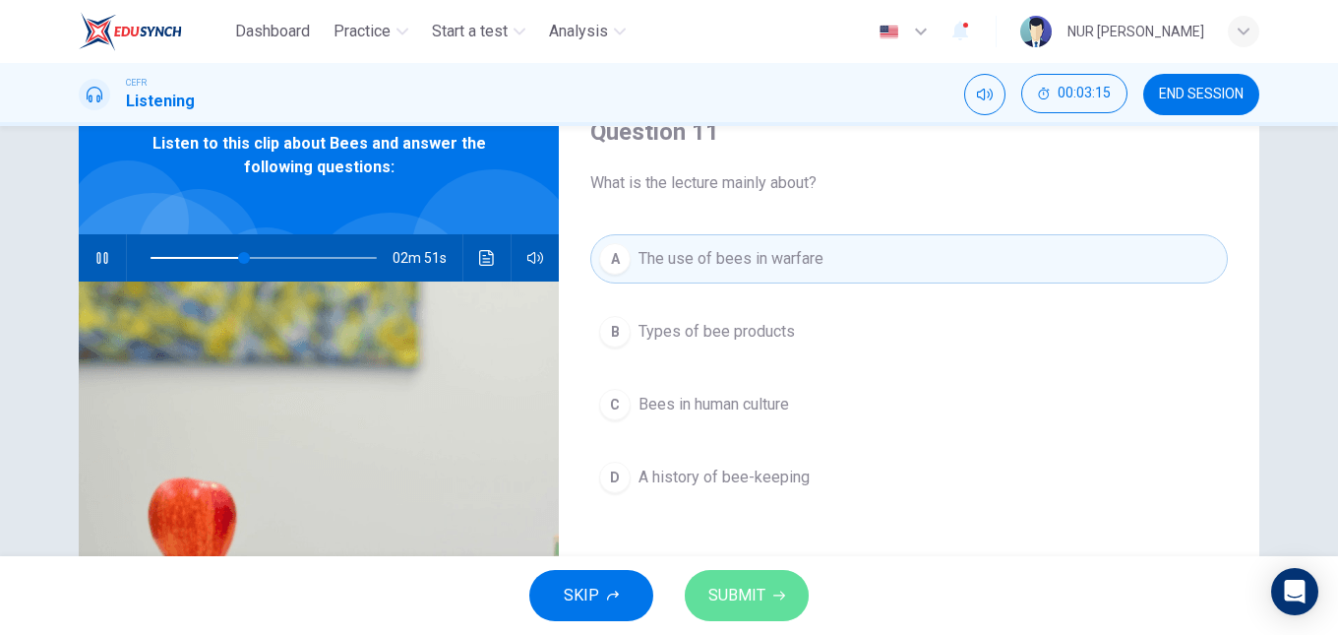
click at [750, 592] on span "SUBMIT" at bounding box center [737, 596] width 57 height 28
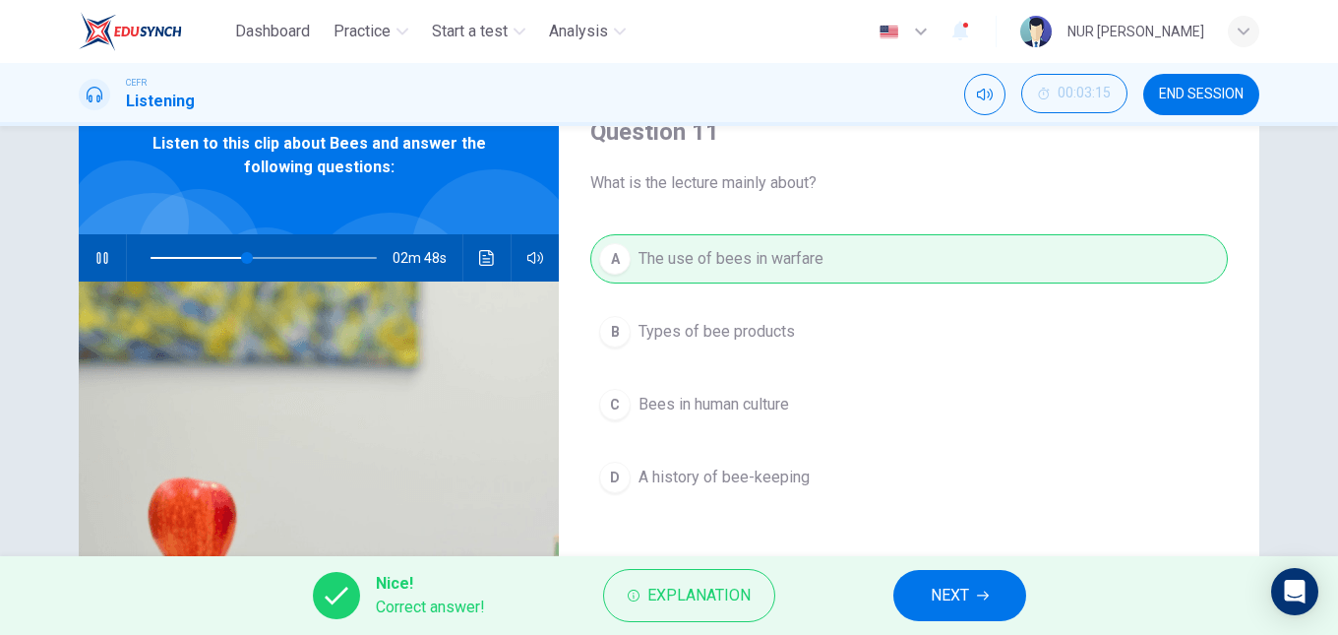
click at [931, 588] on span "NEXT" at bounding box center [950, 596] width 38 height 28
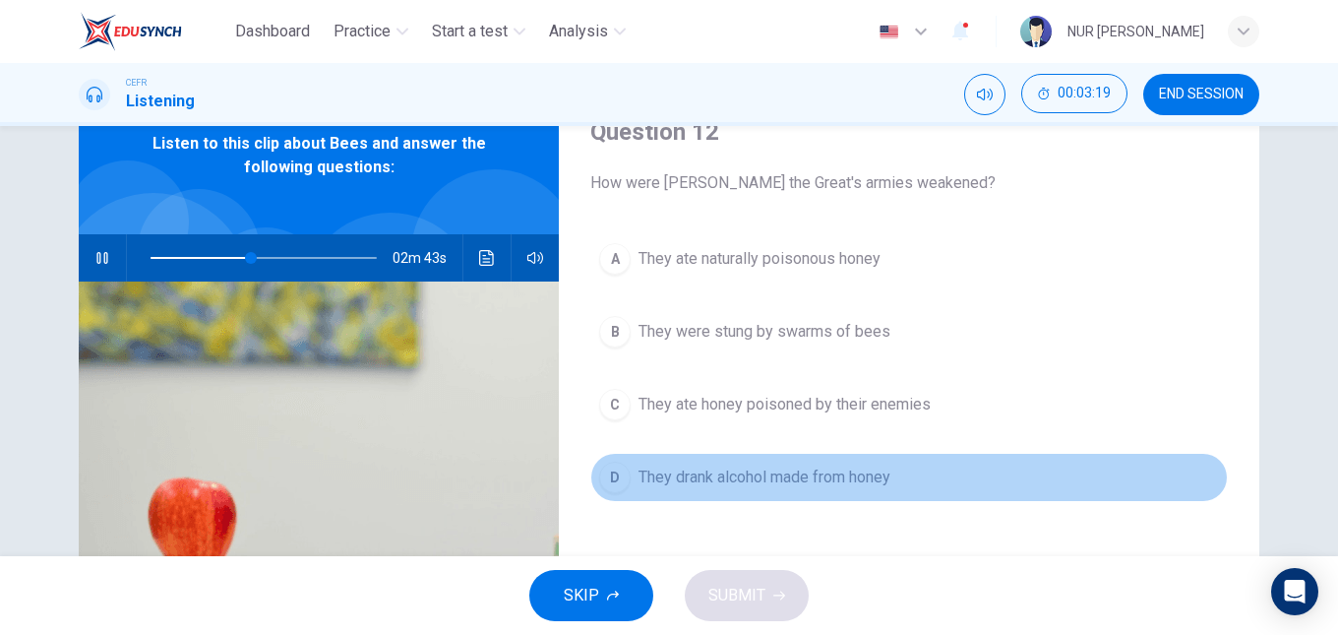
click at [810, 470] on span "They drank alcohol made from honey" at bounding box center [765, 477] width 252 height 24
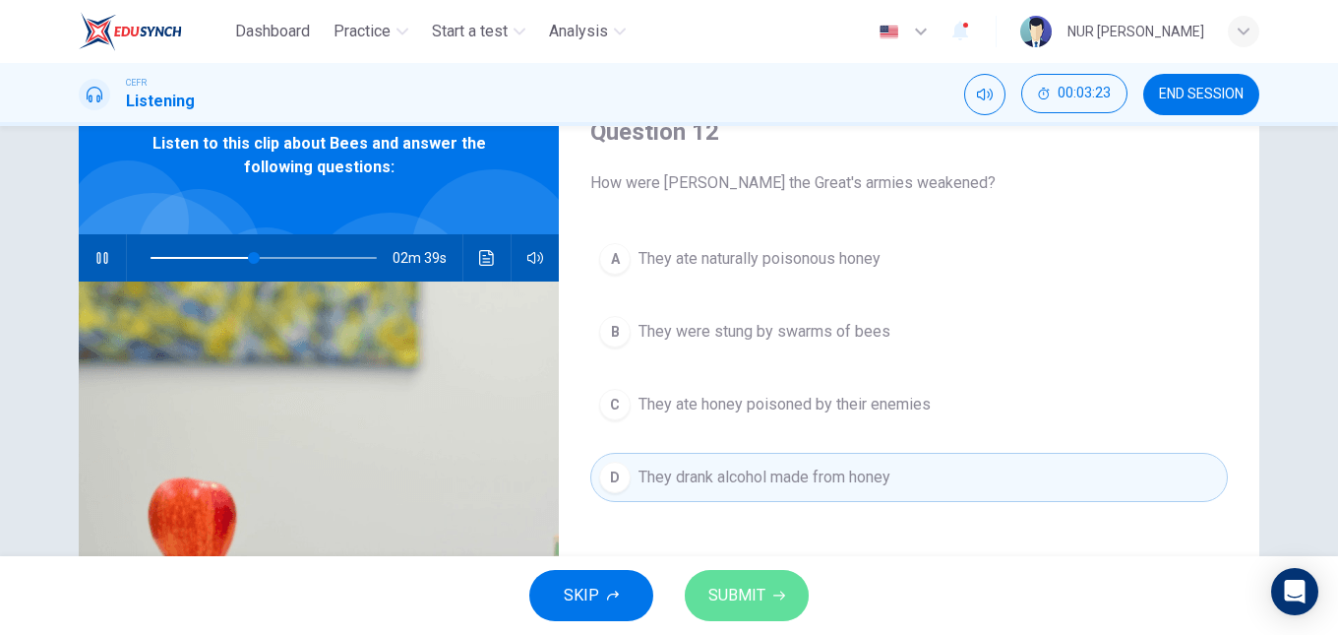
click at [775, 578] on button "SUBMIT" at bounding box center [747, 595] width 124 height 51
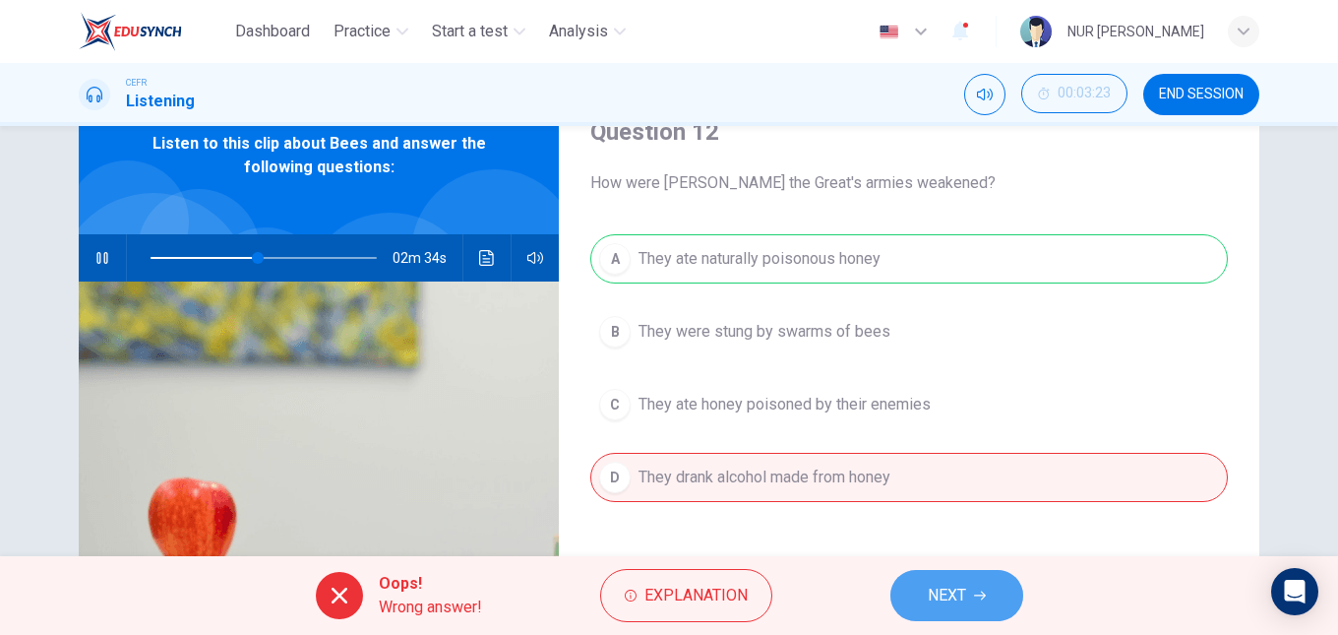
click at [945, 593] on span "NEXT" at bounding box center [947, 596] width 38 height 28
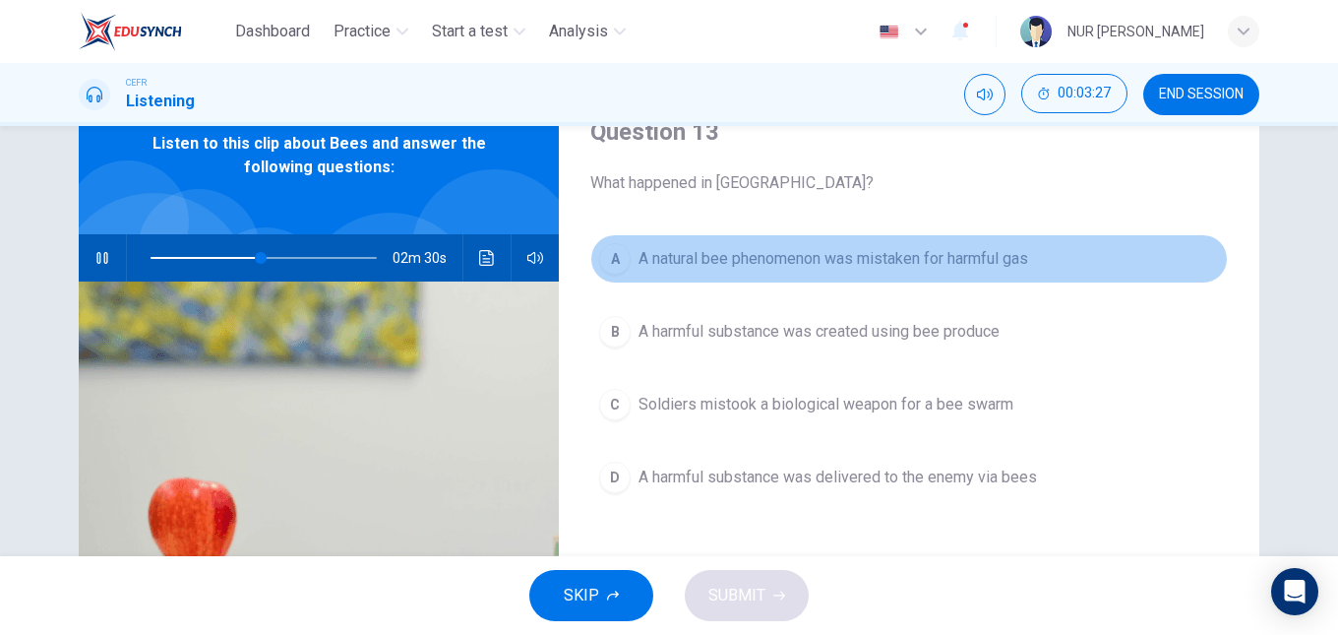
click at [712, 255] on span "A natural bee phenomenon was mistaken for harmful gas" at bounding box center [834, 259] width 390 height 24
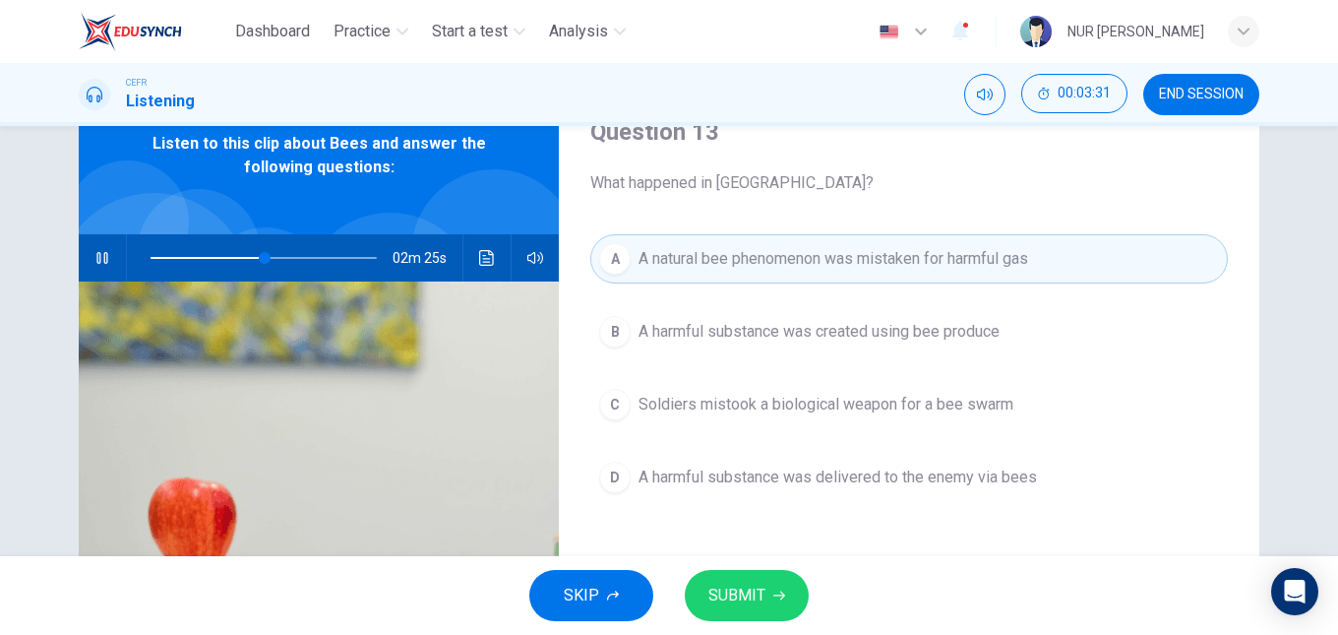
click at [761, 565] on div "SKIP SUBMIT" at bounding box center [669, 595] width 1338 height 79
click at [775, 583] on button "SUBMIT" at bounding box center [747, 595] width 124 height 51
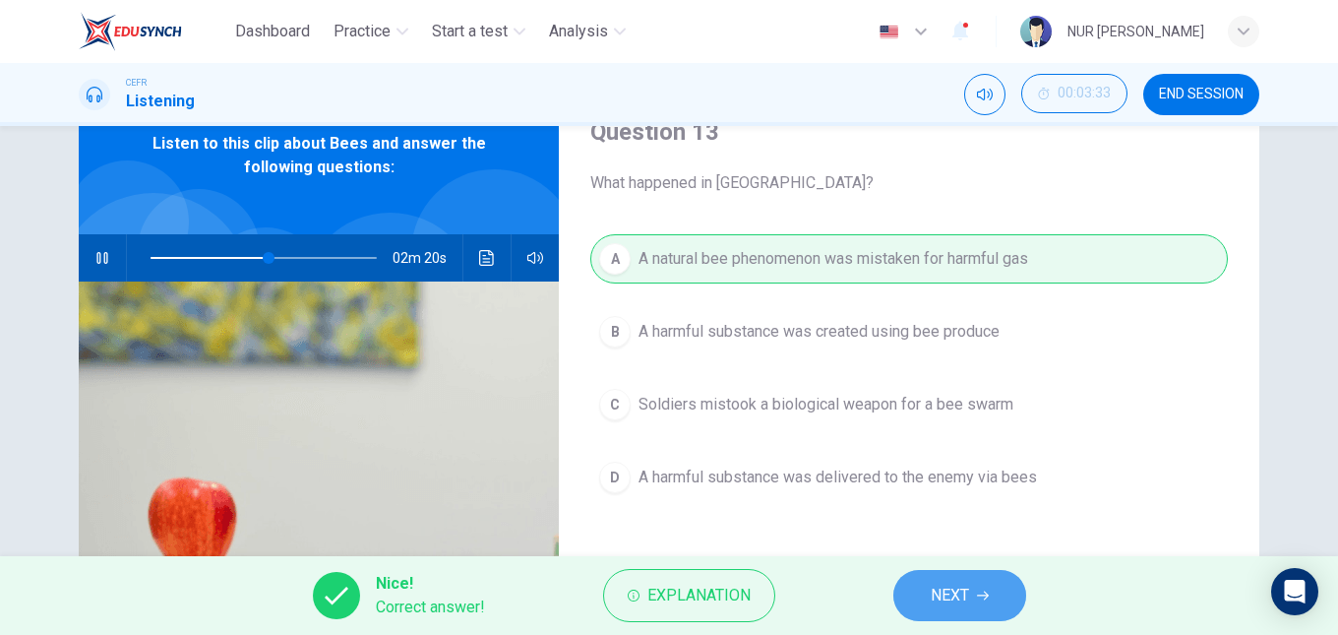
click at [940, 592] on span "NEXT" at bounding box center [950, 596] width 38 height 28
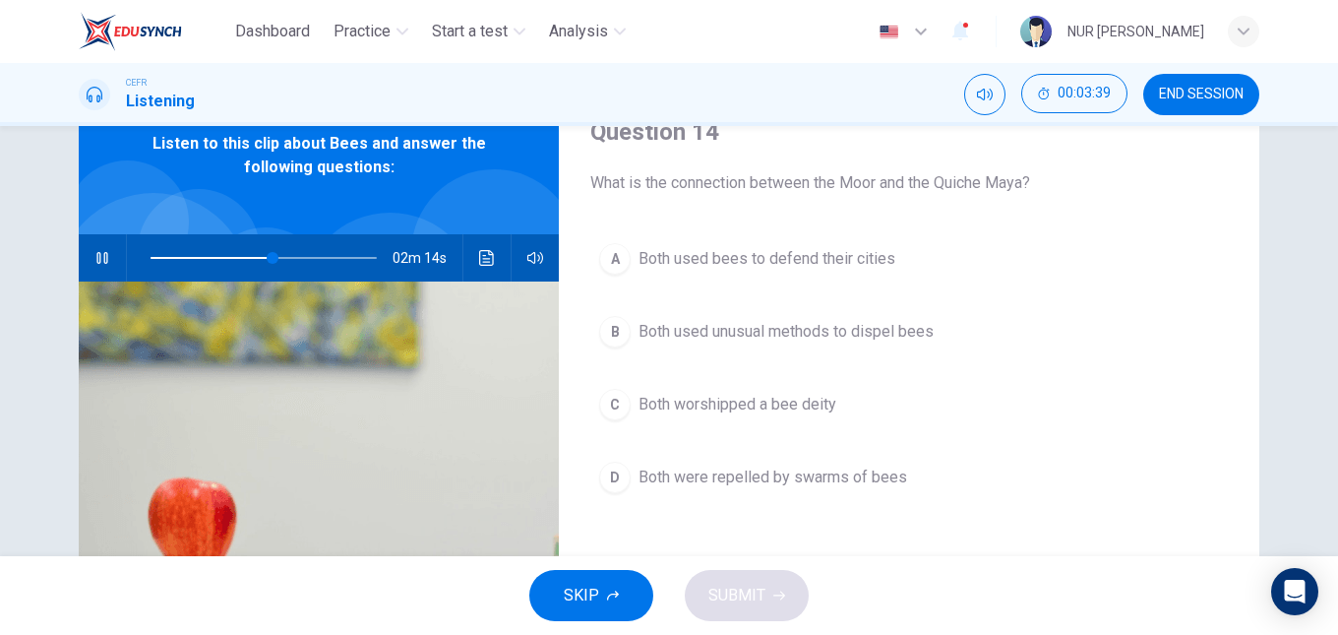
click at [769, 405] on span "Both worshipped a bee deity" at bounding box center [738, 405] width 198 height 24
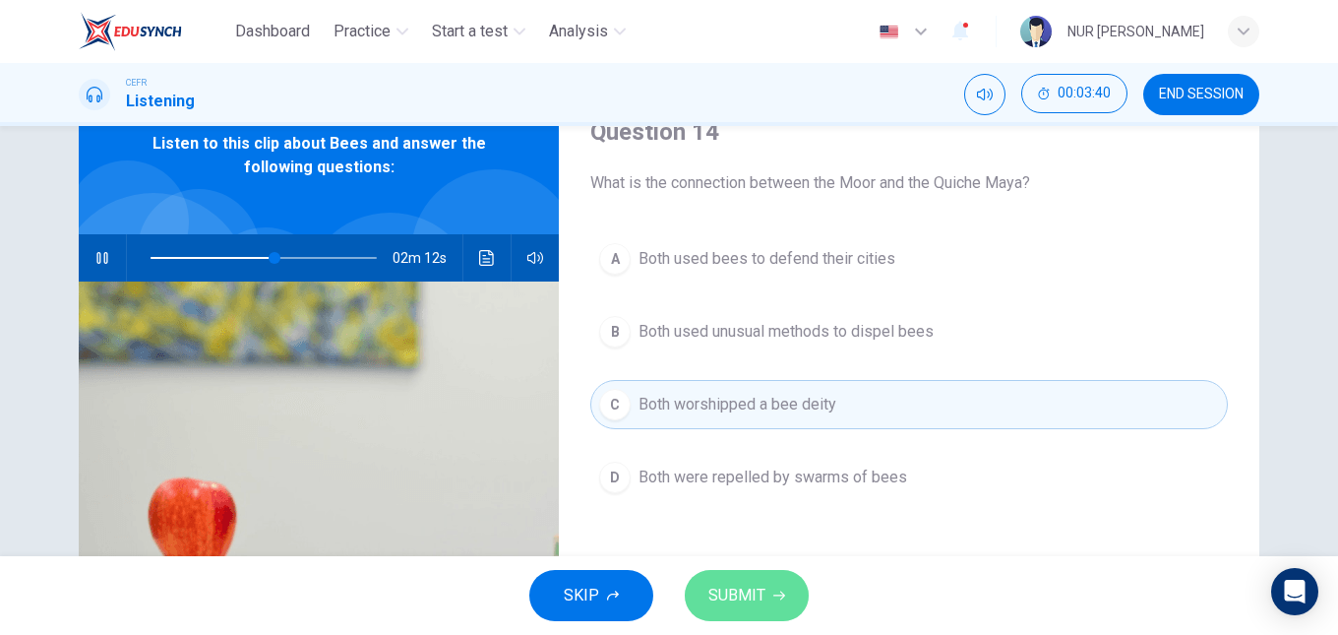
click at [775, 589] on icon "button" at bounding box center [780, 595] width 12 height 12
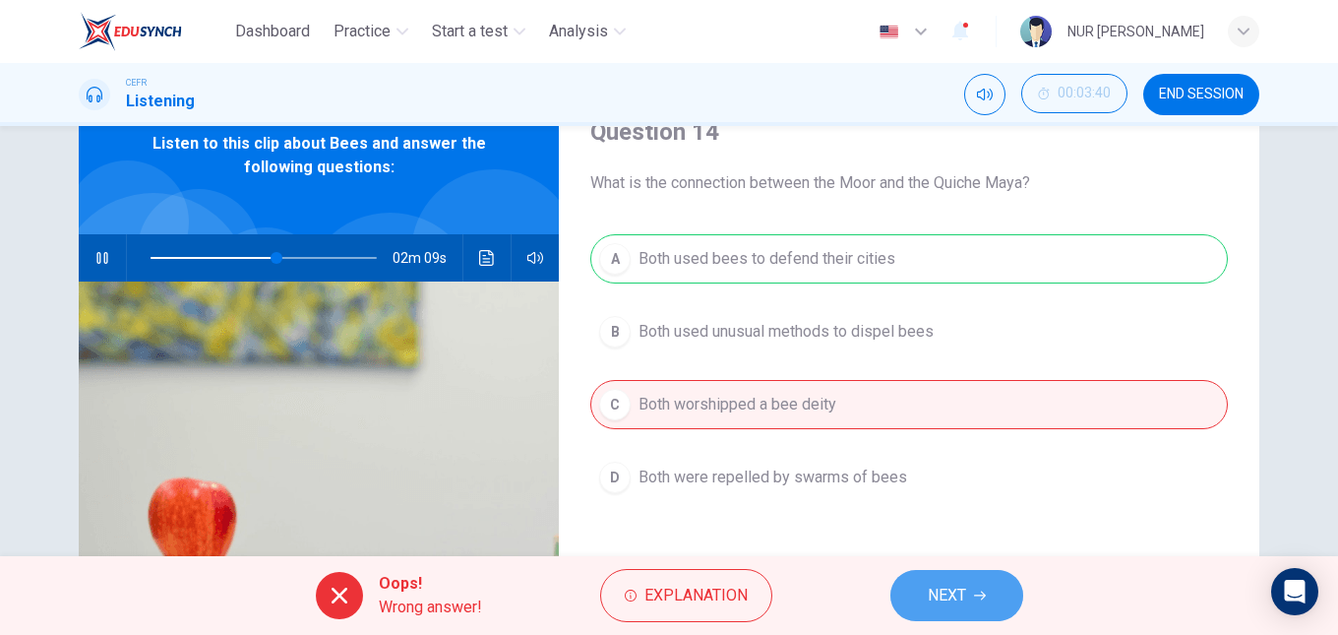
click at [939, 580] on button "NEXT" at bounding box center [957, 595] width 133 height 51
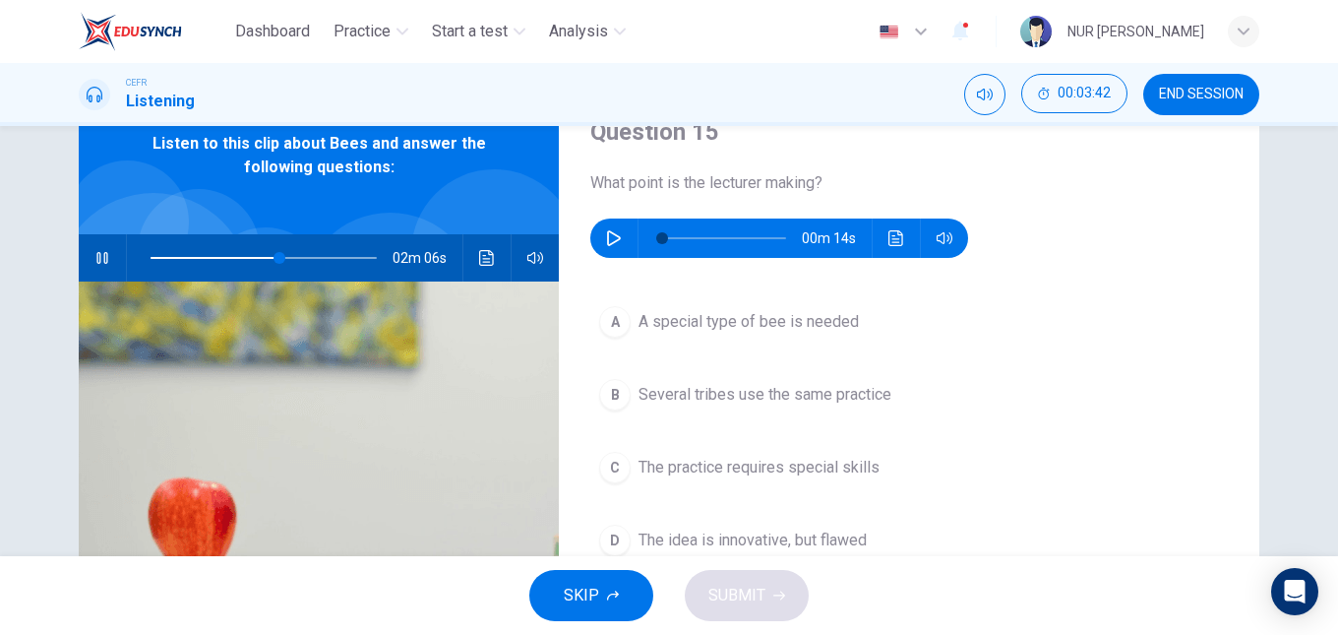
type input "57"
click at [606, 230] on icon "button" at bounding box center [614, 238] width 16 height 16
type input "0"
type input "57"
type input "7"
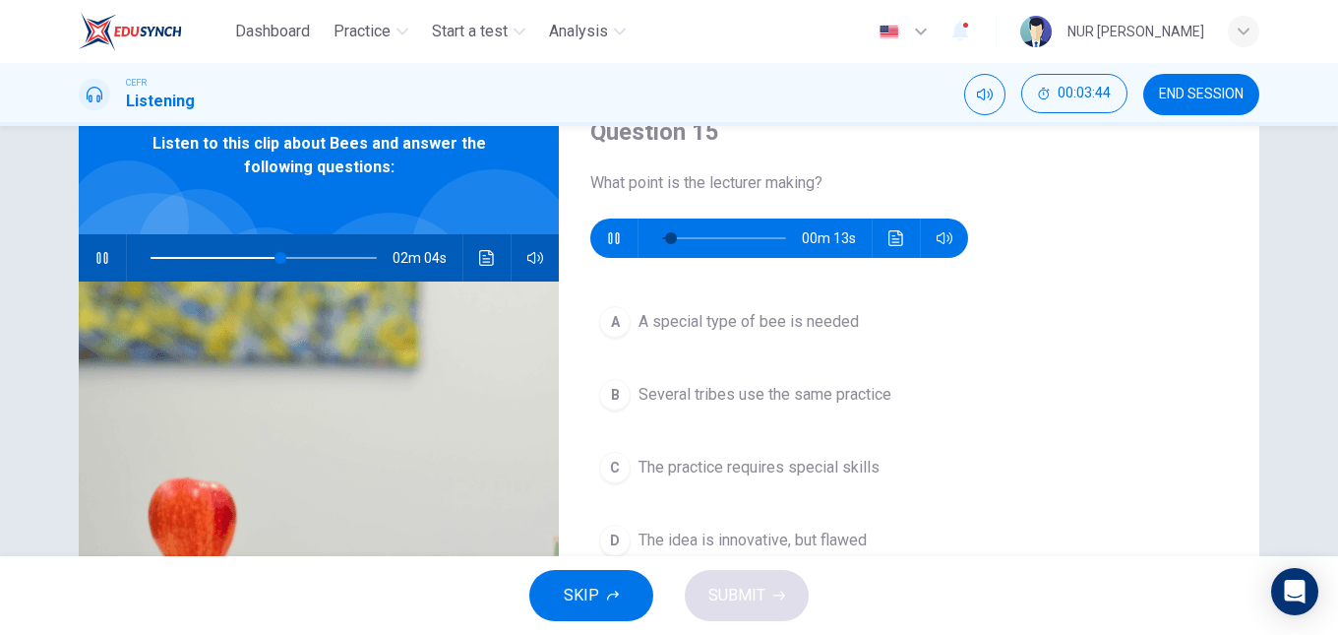
type input "58"
type input "14"
click at [94, 257] on icon "button" at bounding box center [102, 258] width 16 height 16
type input "58"
drag, startPoint x: 683, startPoint y: 226, endPoint x: 599, endPoint y: 223, distance: 83.7
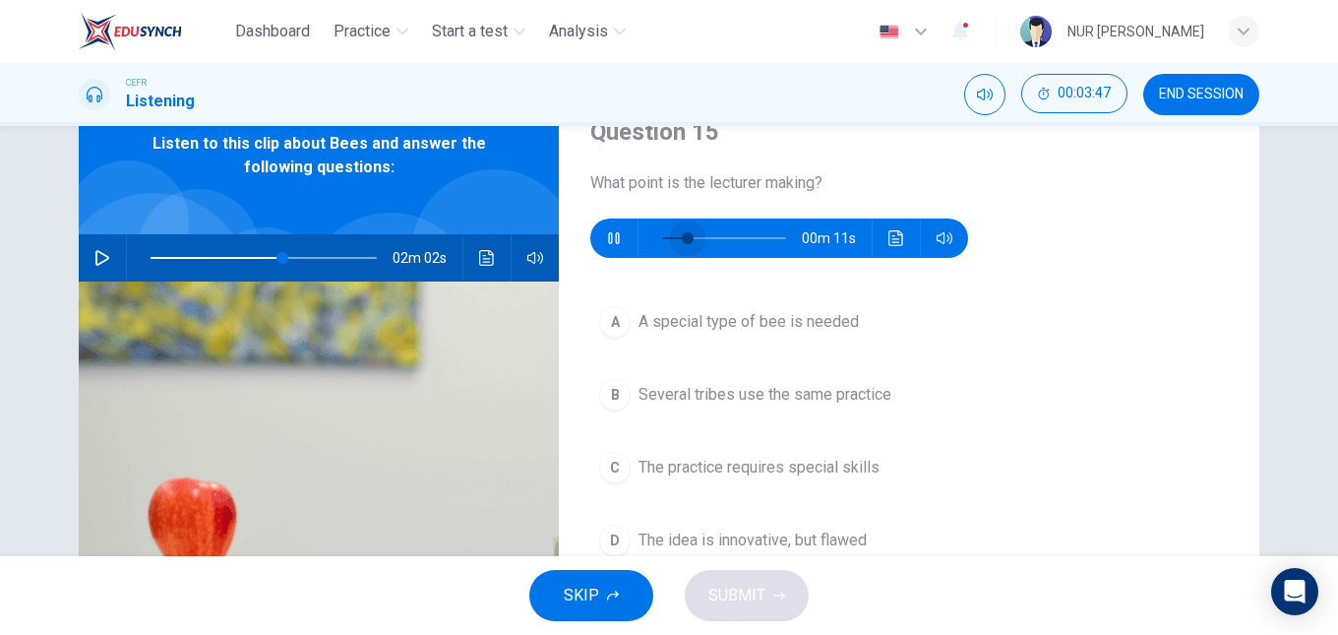
click at [599, 223] on div "00m 11s" at bounding box center [779, 237] width 378 height 39
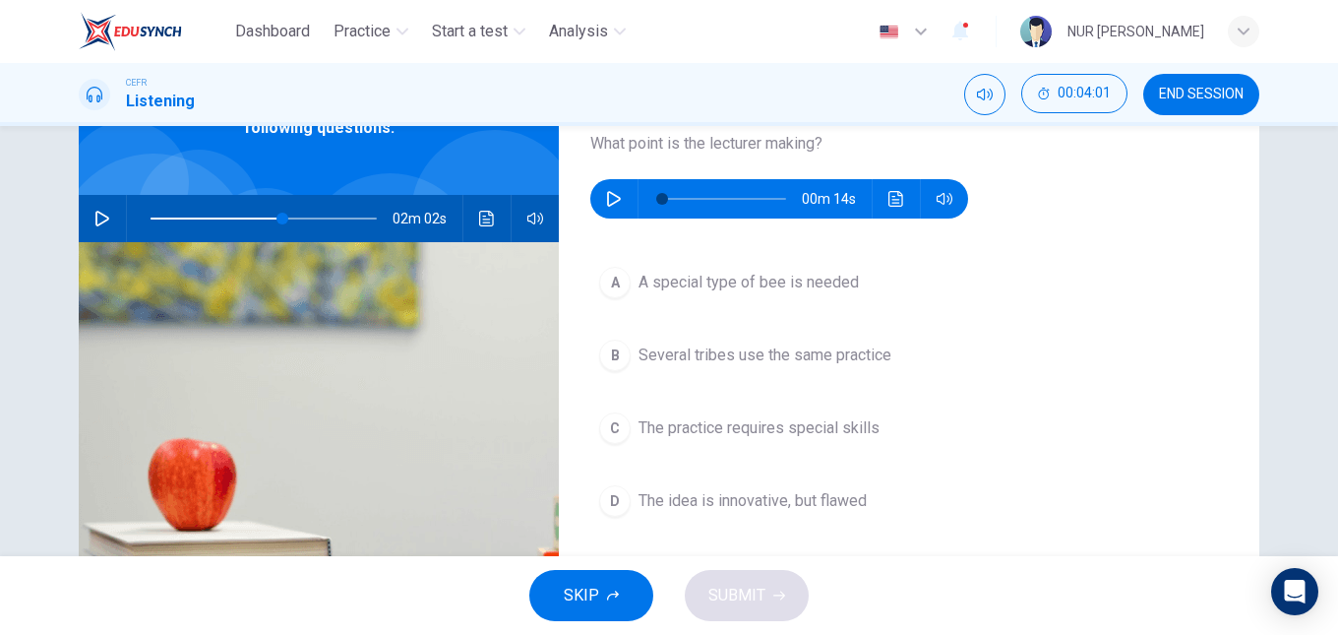
type input "0"
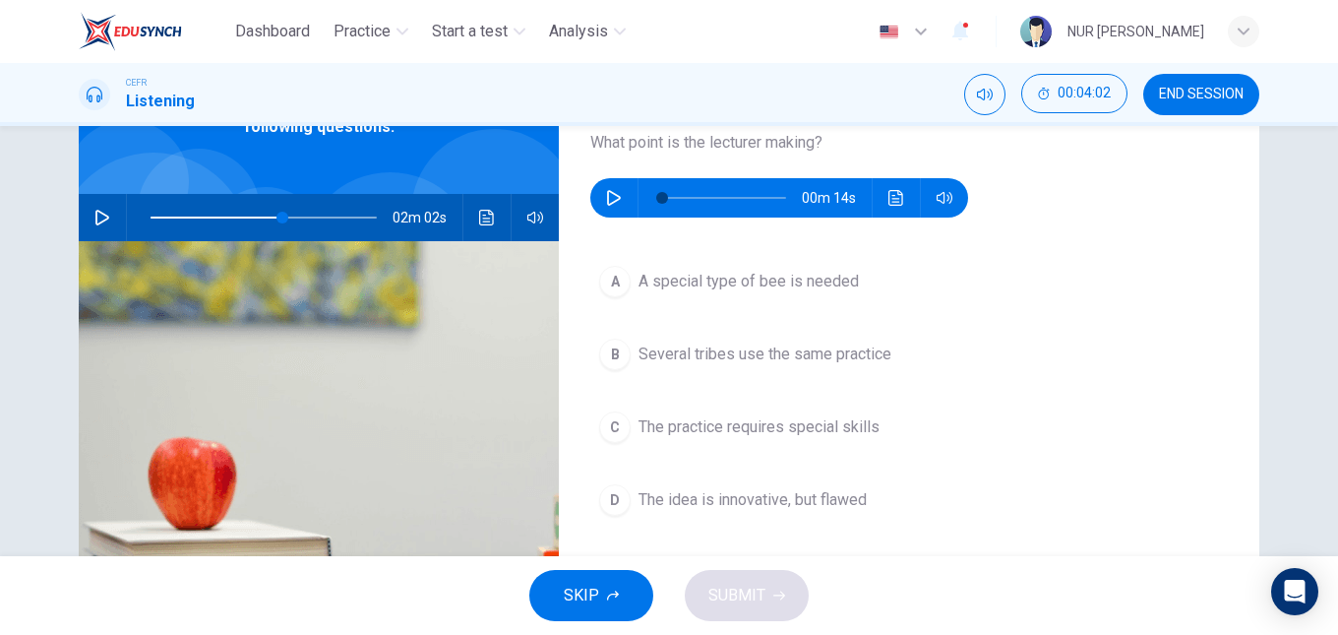
scroll to position [130, 0]
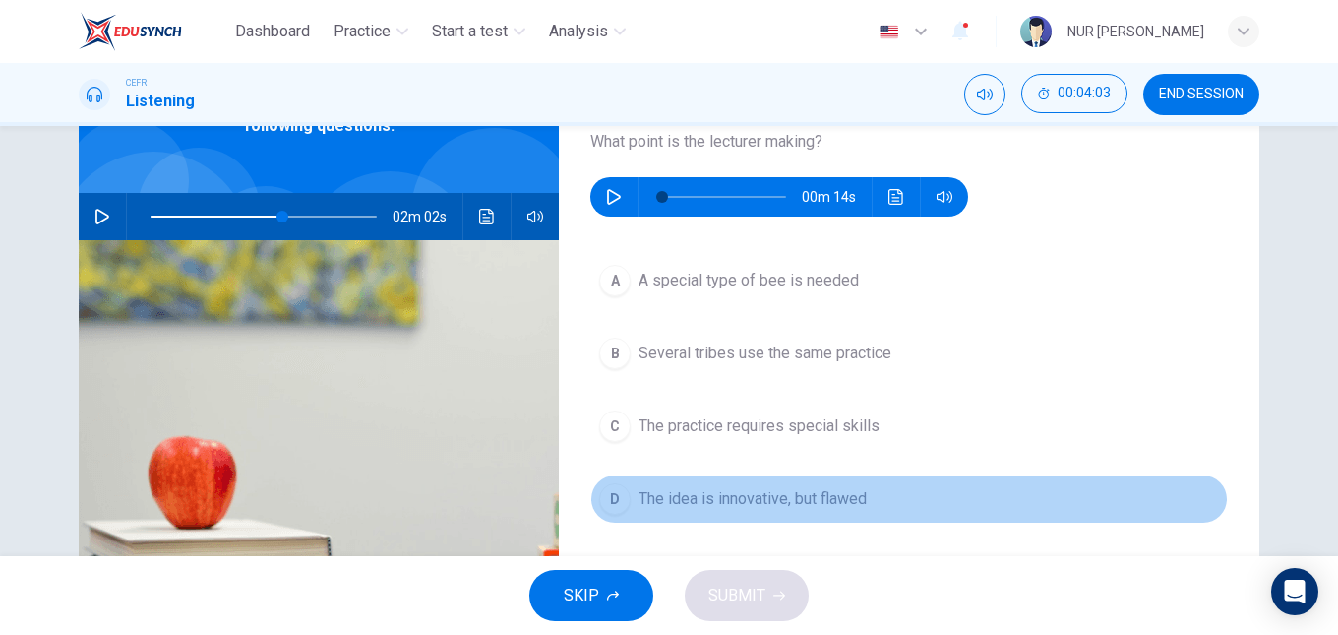
click at [836, 510] on span "The idea is innovative, but flawed" at bounding box center [753, 499] width 228 height 24
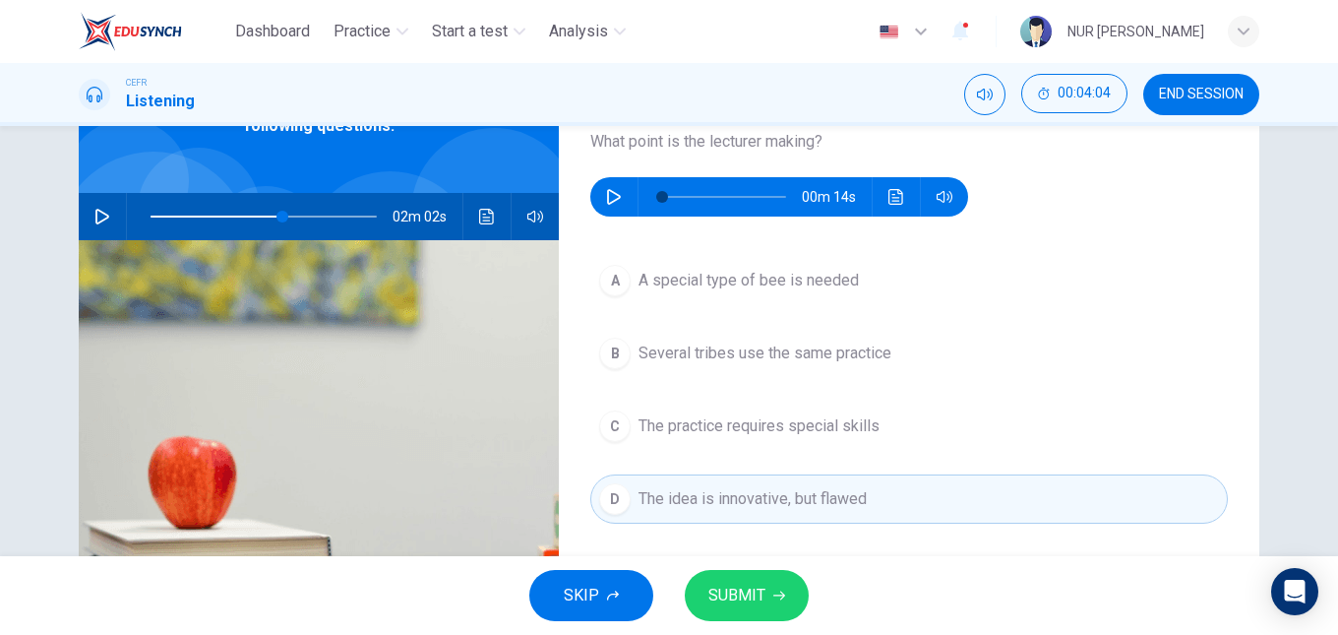
click at [770, 566] on div "SKIP SUBMIT" at bounding box center [669, 595] width 1338 height 79
click at [775, 582] on button "SUBMIT" at bounding box center [747, 595] width 124 height 51
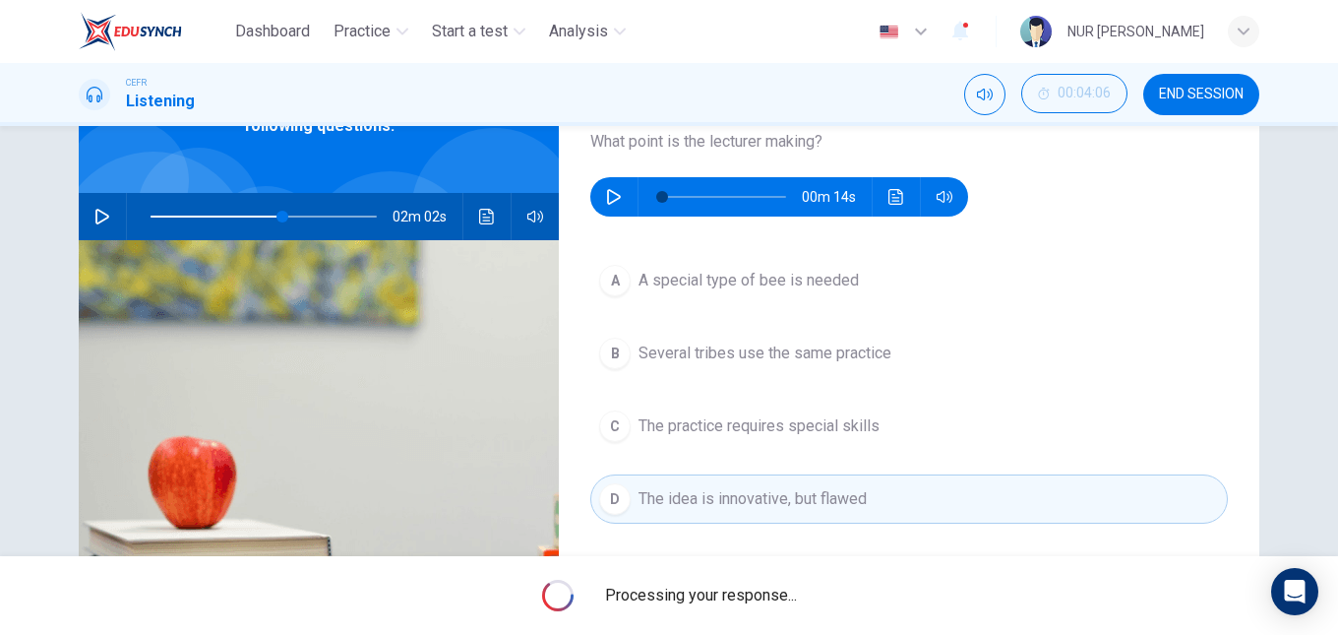
type input "58"
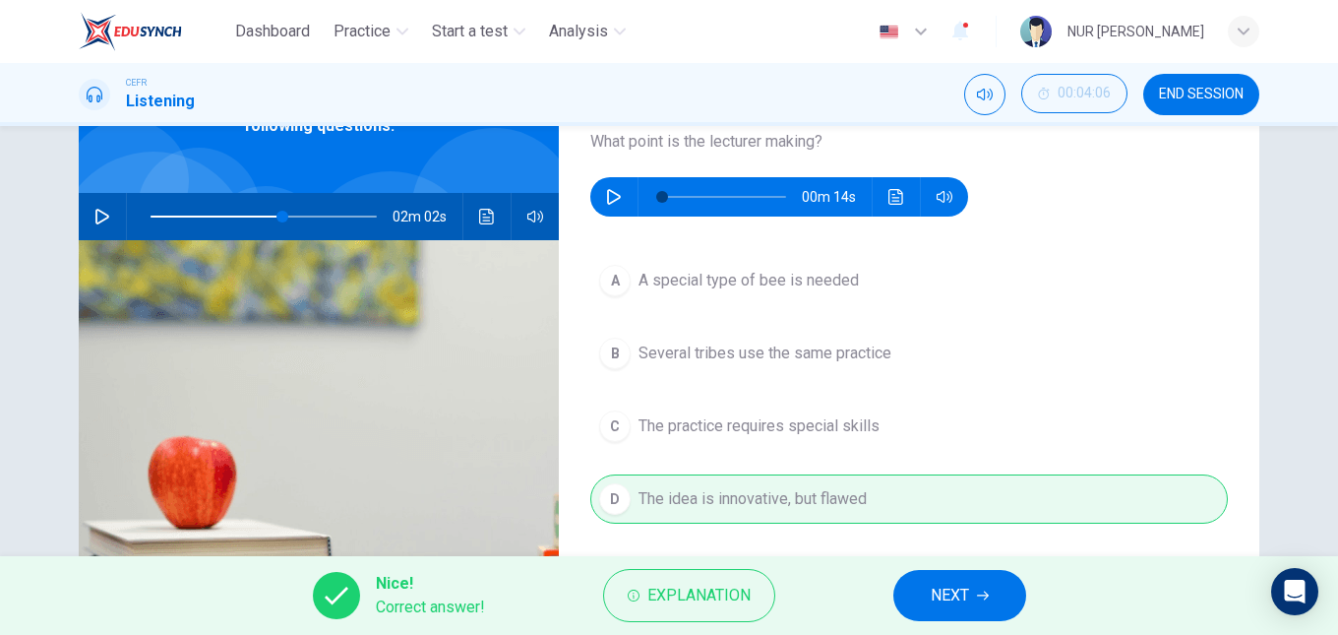
drag, startPoint x: 954, startPoint y: 562, endPoint x: 972, endPoint y: 584, distance: 28.6
click at [972, 584] on div "Nice! Correct answer! Explanation NEXT" at bounding box center [669, 595] width 1338 height 79
click at [972, 584] on button "NEXT" at bounding box center [960, 595] width 133 height 51
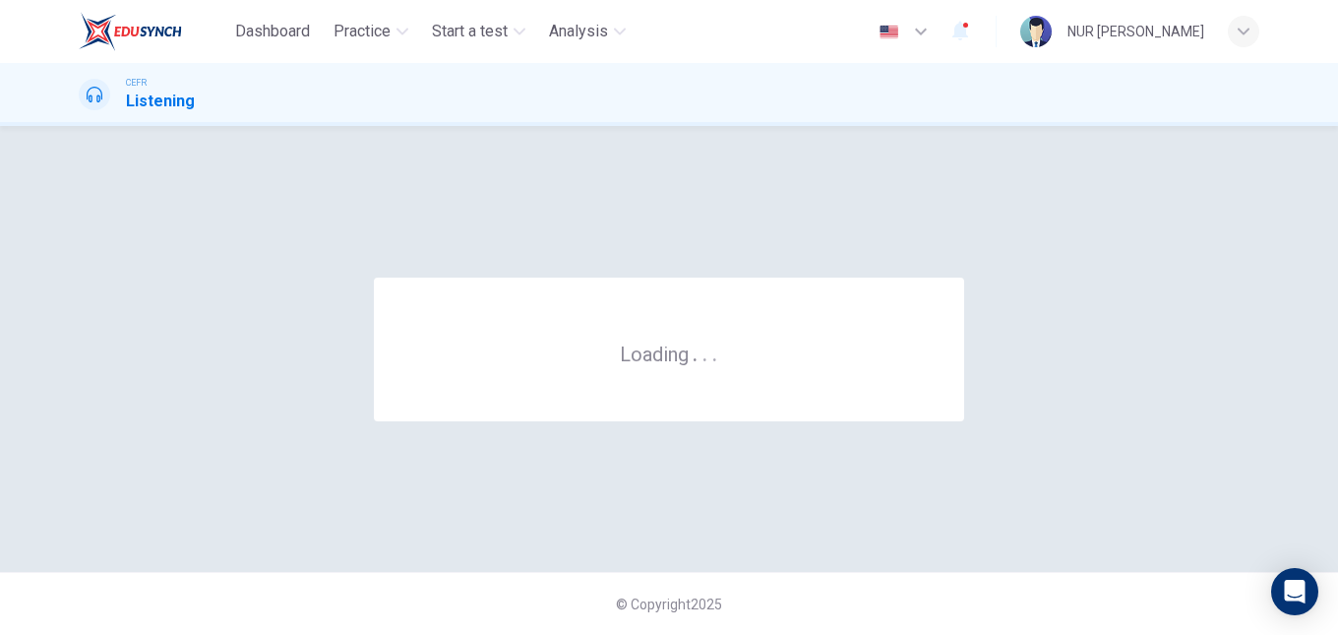
scroll to position [0, 0]
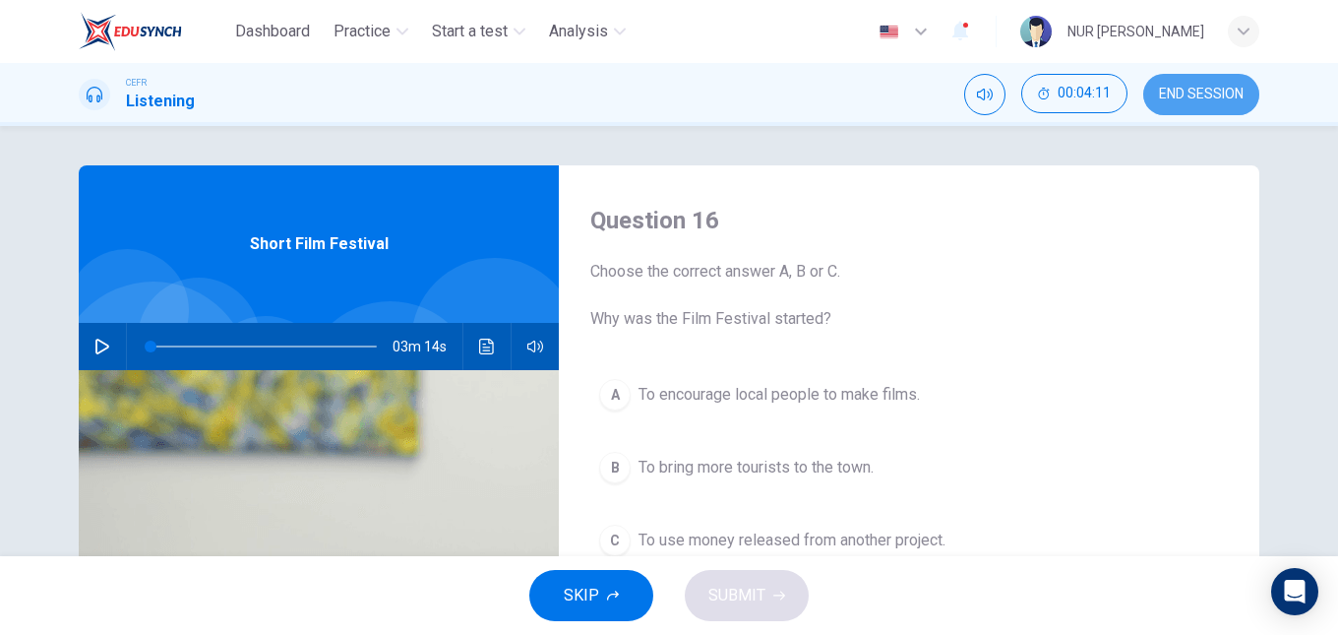
click at [1162, 109] on button "END SESSION" at bounding box center [1202, 94] width 116 height 41
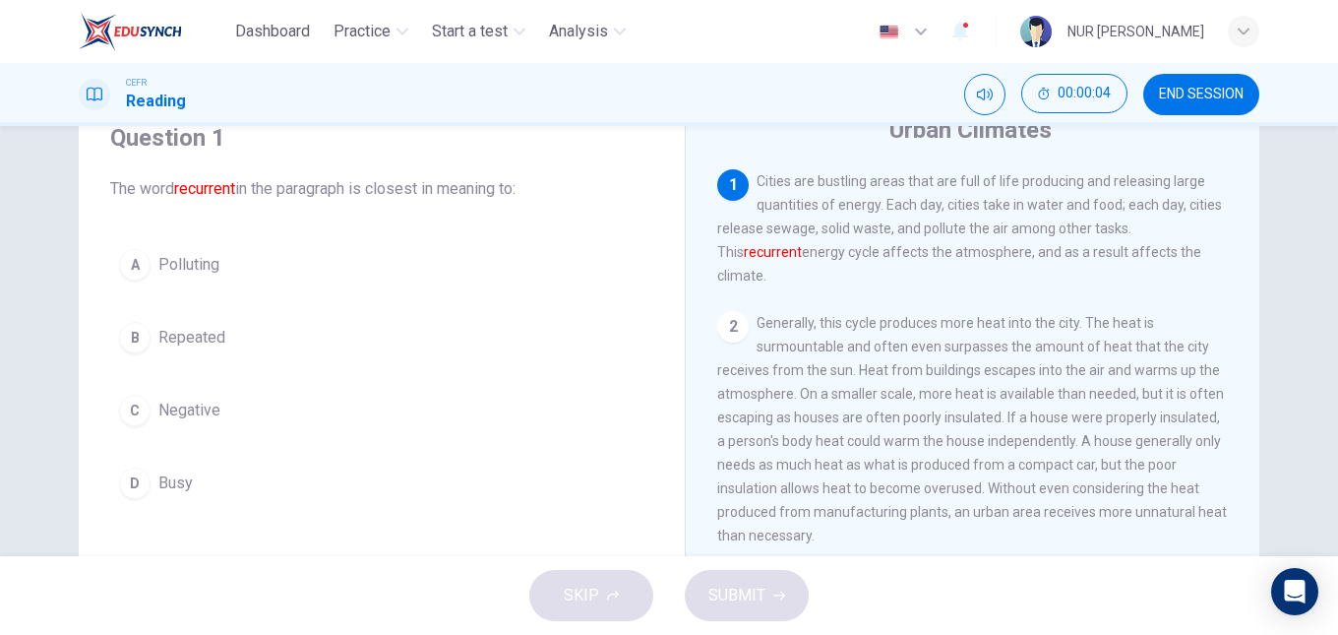
scroll to position [82, 0]
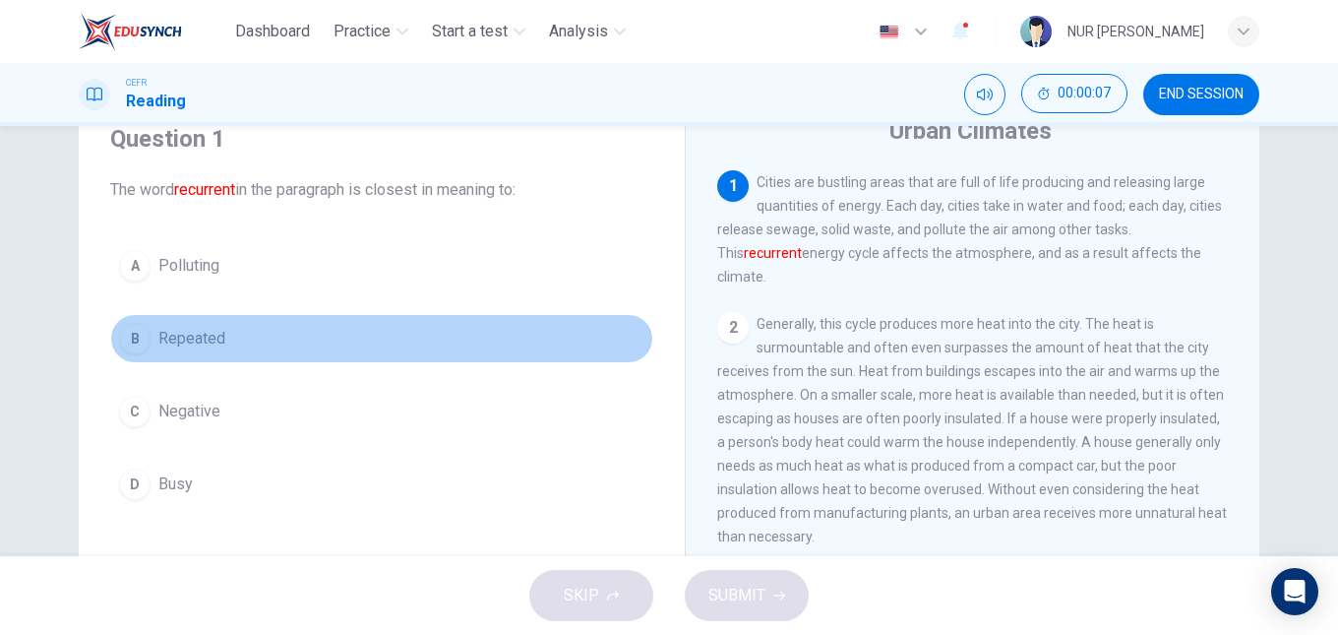
click at [152, 354] on button "B Repeated" at bounding box center [381, 338] width 543 height 49
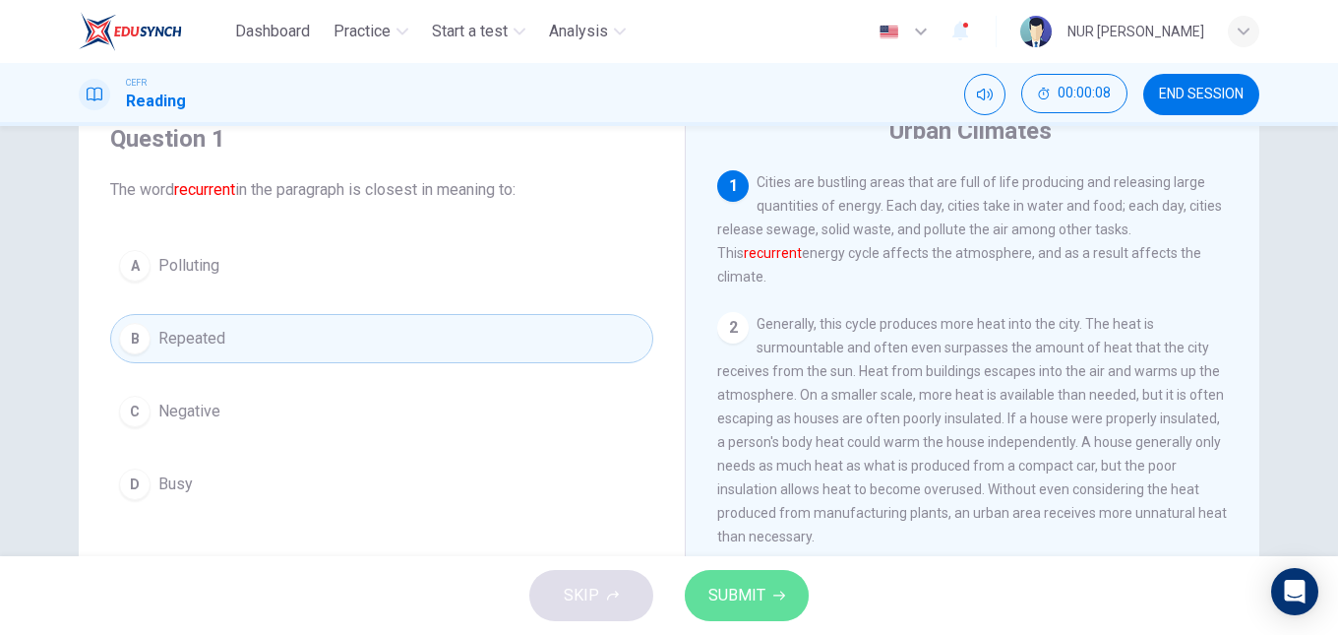
click at [768, 580] on button "SUBMIT" at bounding box center [747, 595] width 124 height 51
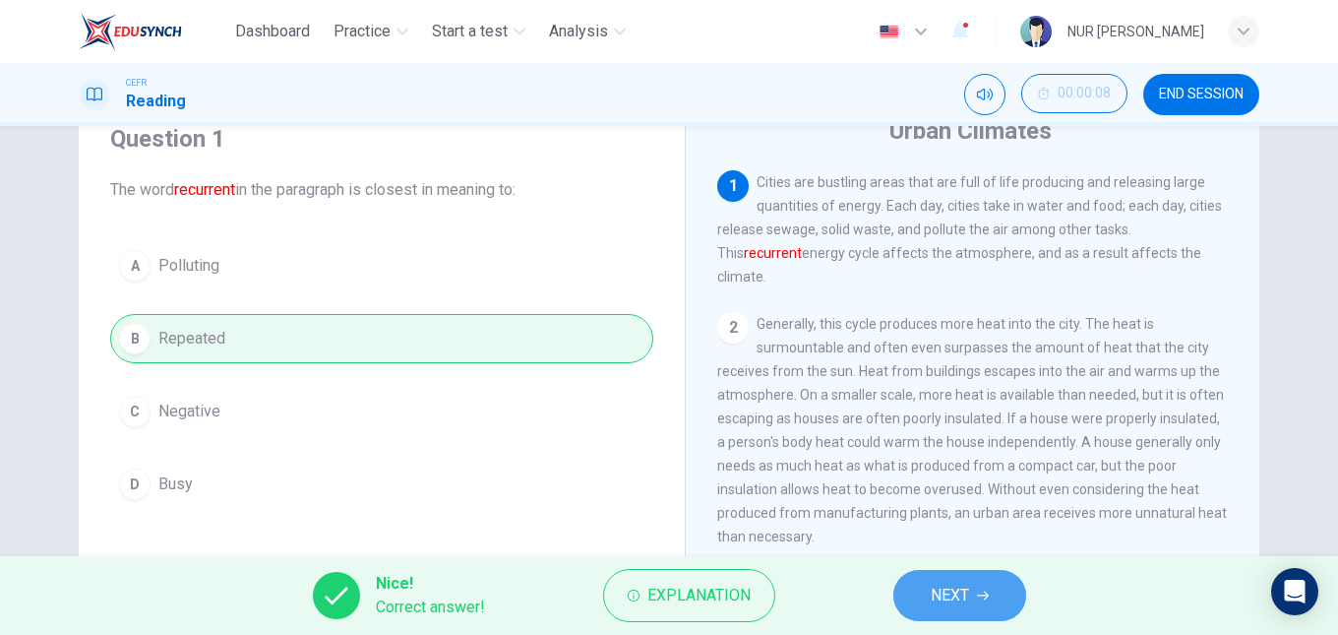
click at [903, 600] on button "NEXT" at bounding box center [960, 595] width 133 height 51
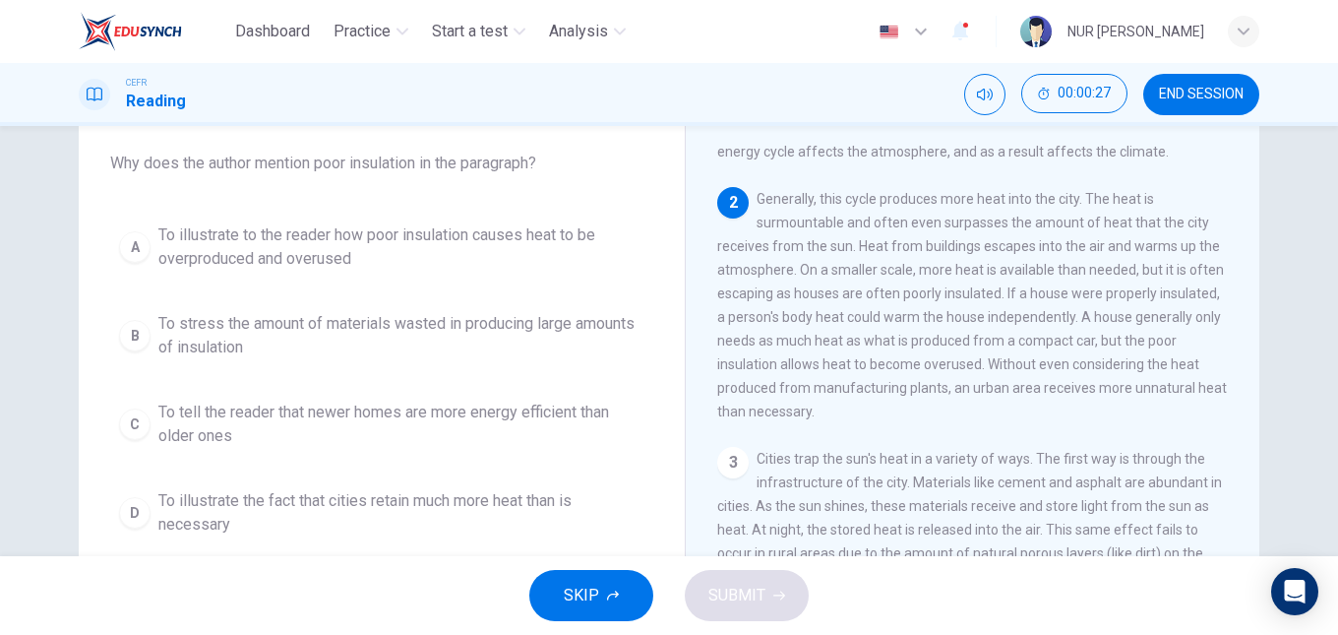
scroll to position [109, 0]
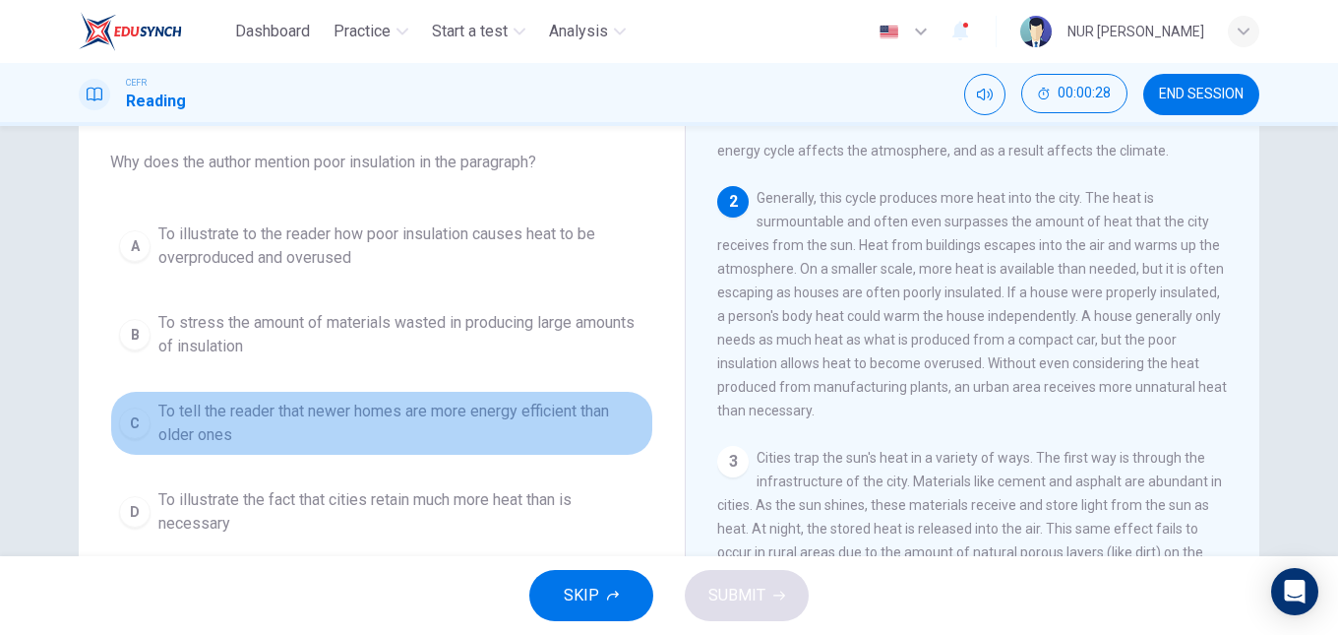
click at [547, 439] on span "To tell the reader that newer homes are more energy efficient than older ones" at bounding box center [401, 423] width 486 height 47
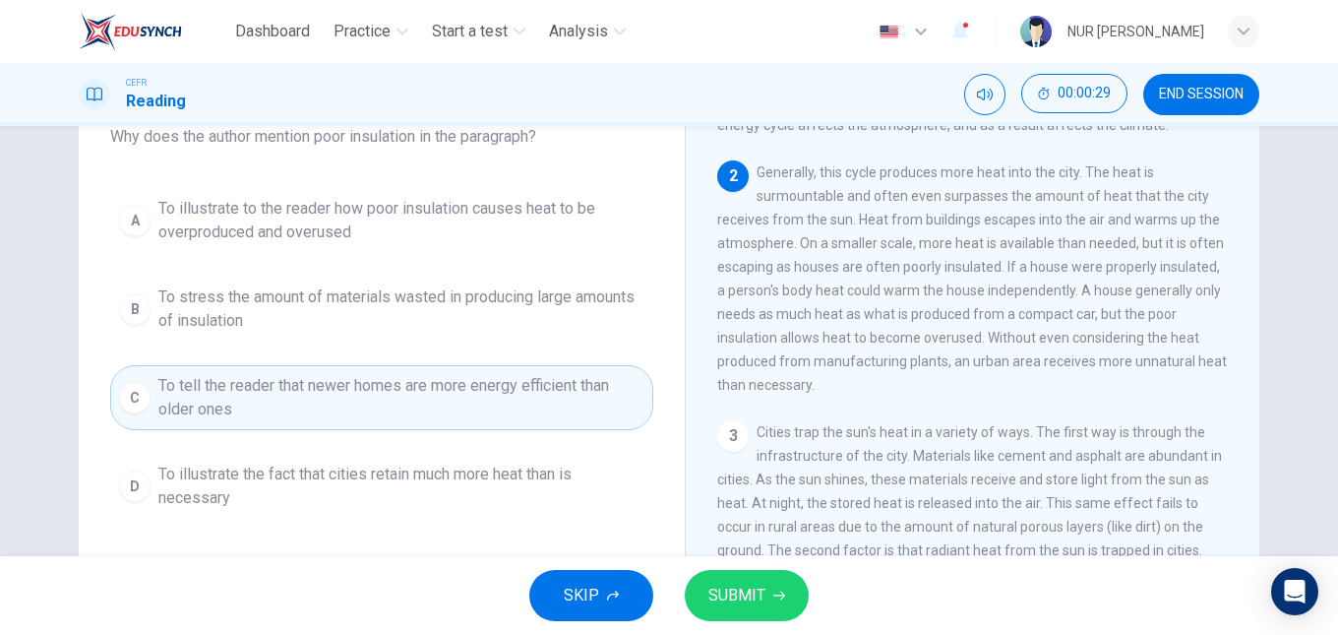
scroll to position [140, 0]
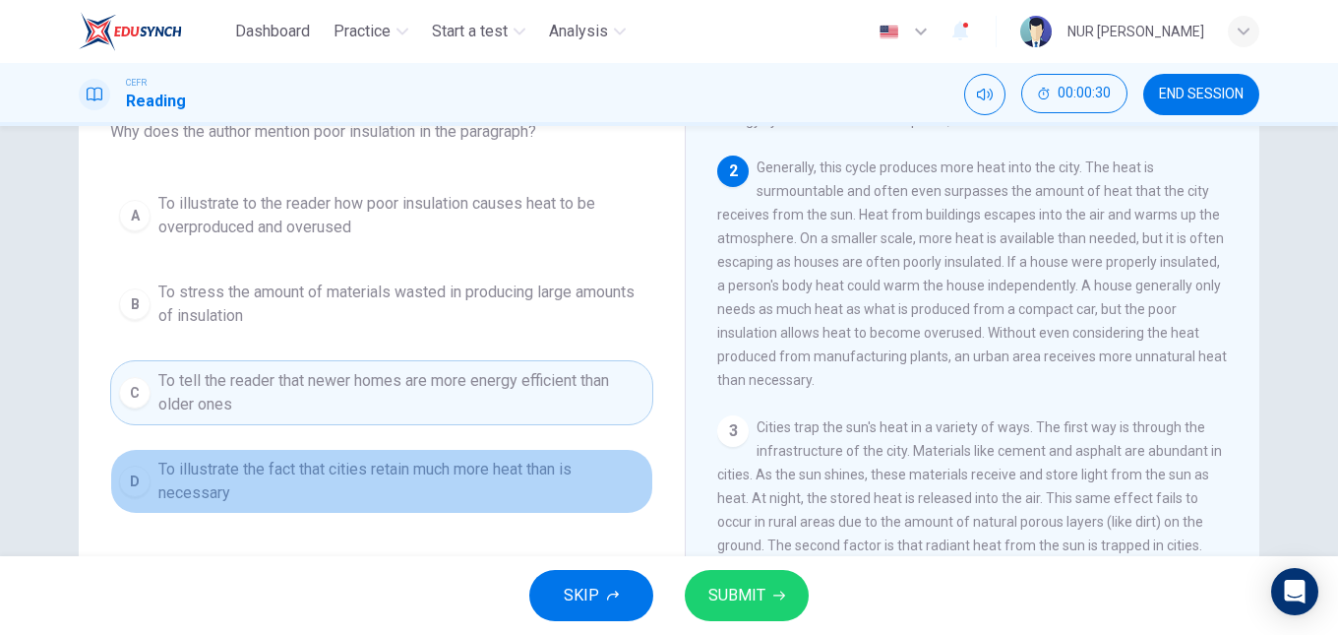
click at [559, 458] on span "To illustrate the fact that cities retain much more heat than is necessary" at bounding box center [401, 481] width 486 height 47
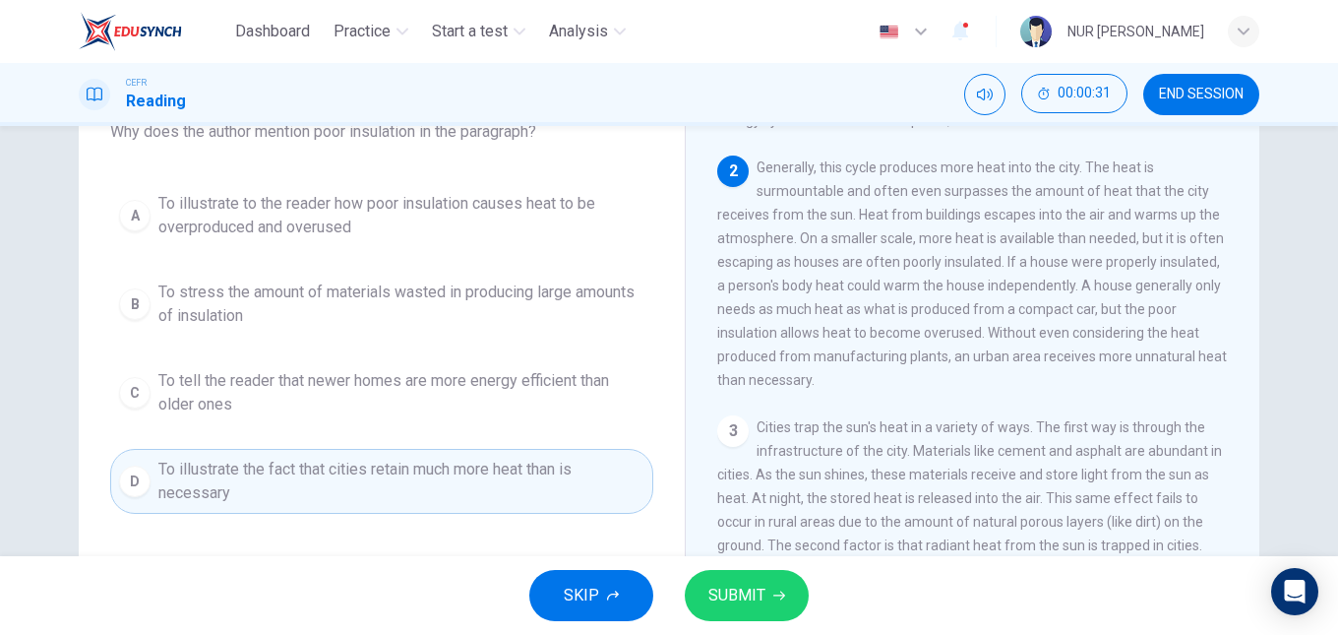
click at [734, 583] on span "SUBMIT" at bounding box center [737, 596] width 57 height 28
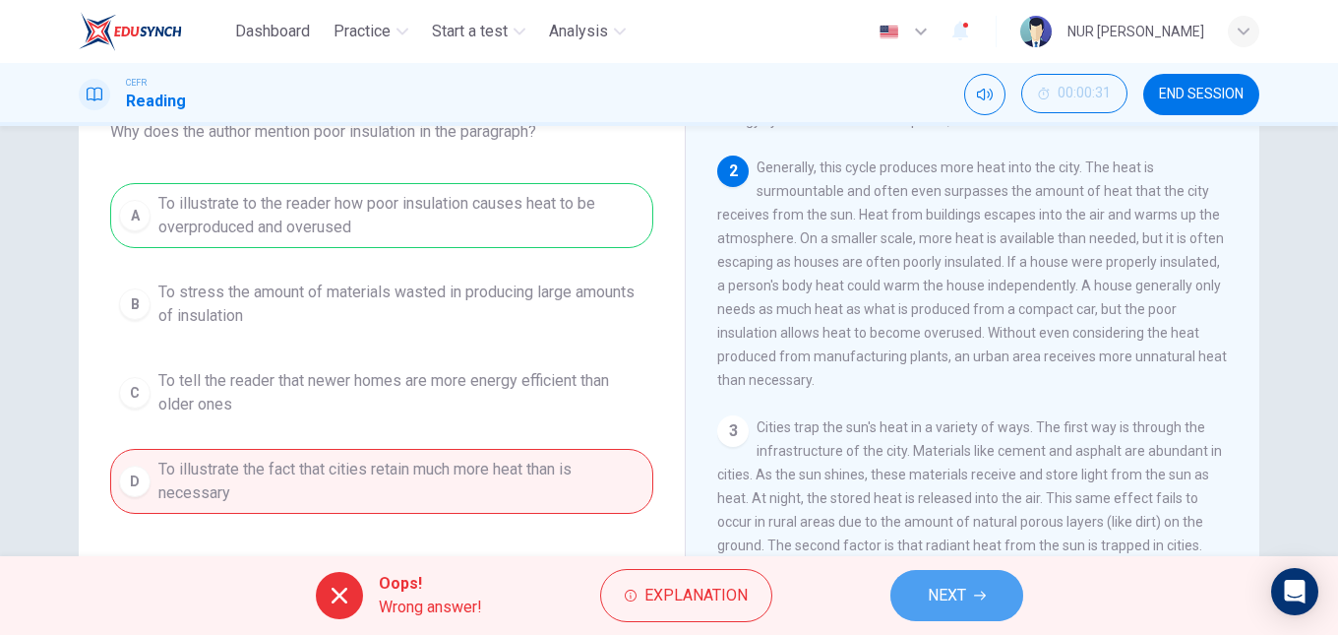
click at [909, 600] on button "NEXT" at bounding box center [957, 595] width 133 height 51
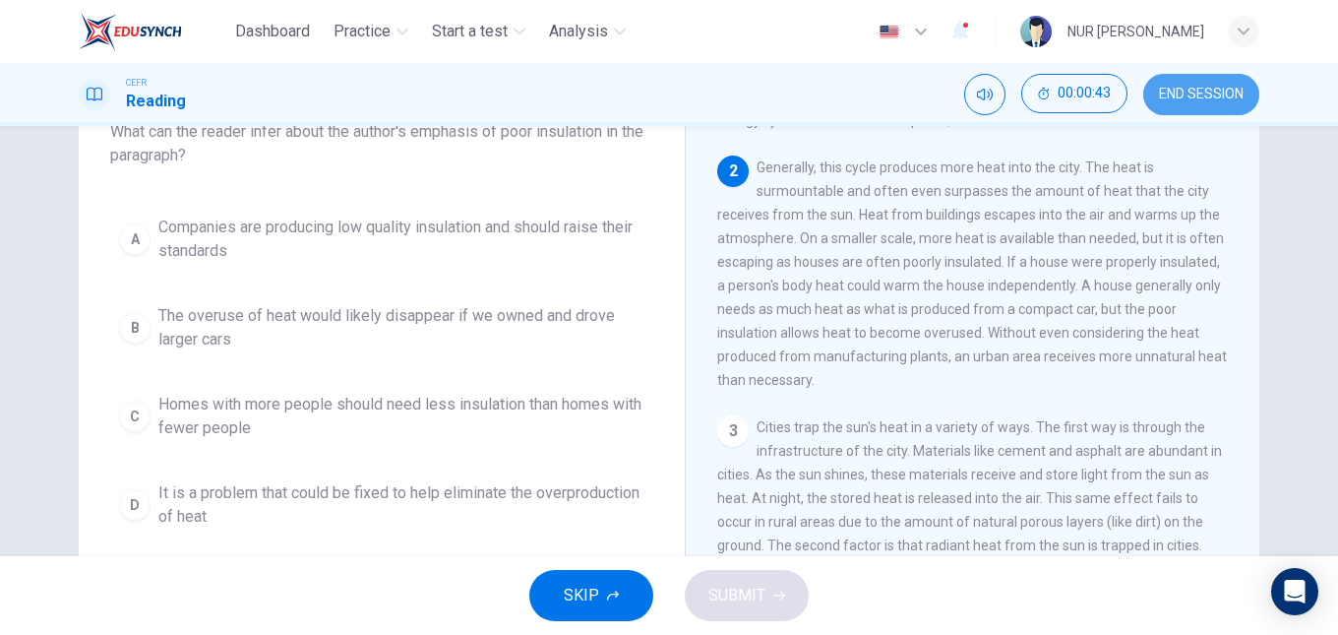
click at [1230, 83] on button "END SESSION" at bounding box center [1202, 94] width 116 height 41
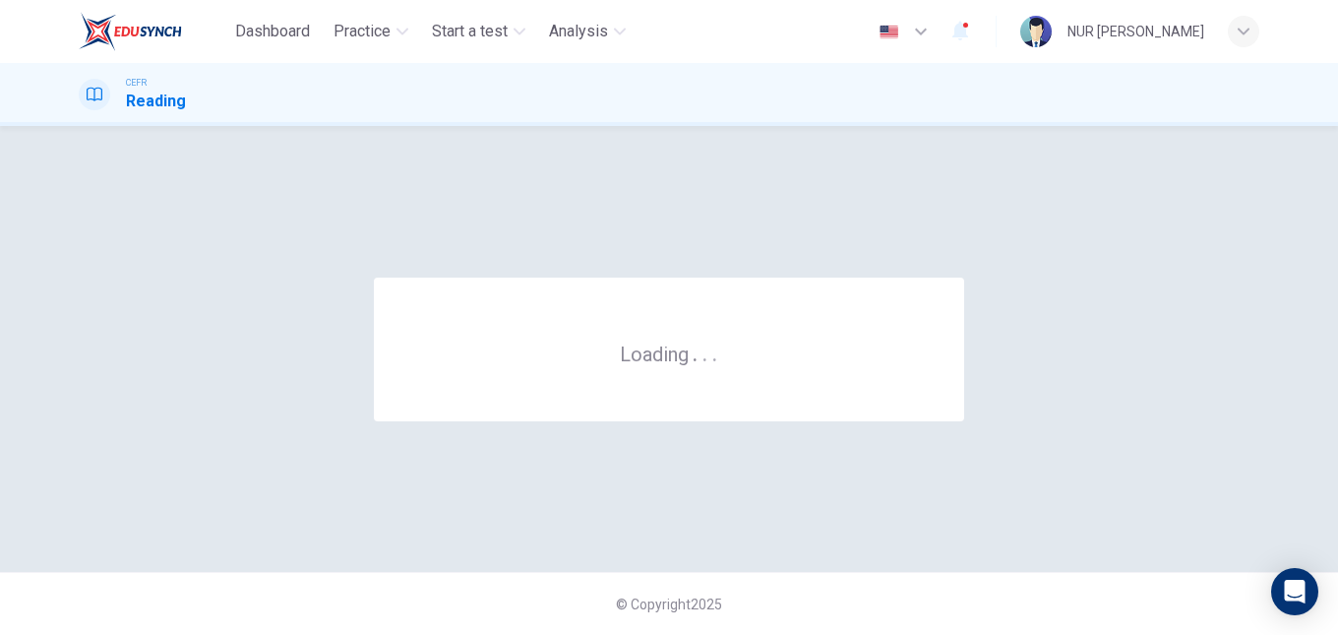
scroll to position [0, 0]
